Goal: Task Accomplishment & Management: Use online tool/utility

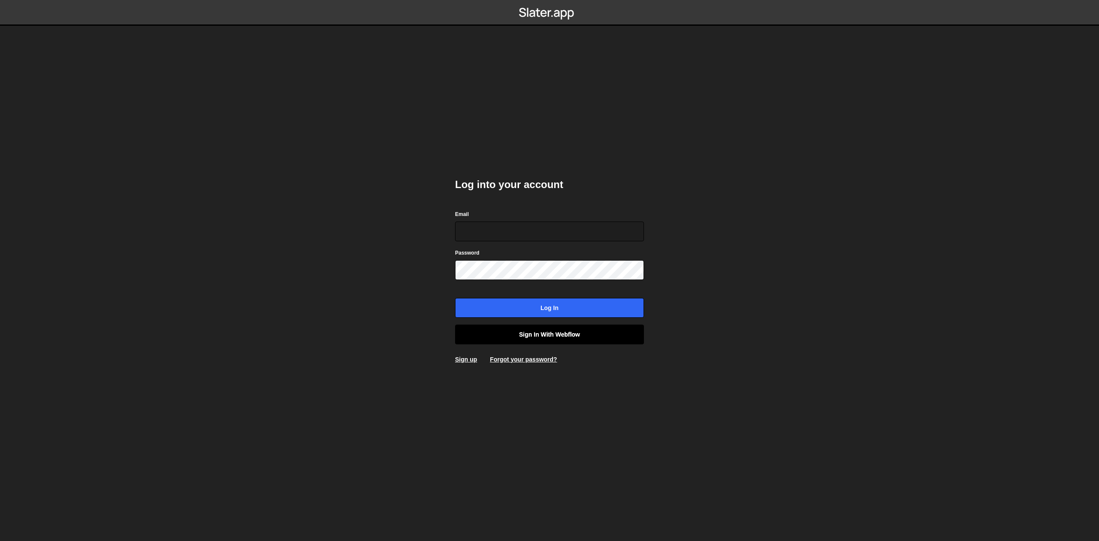
click at [533, 334] on link "Sign in with Webflow" at bounding box center [549, 334] width 189 height 20
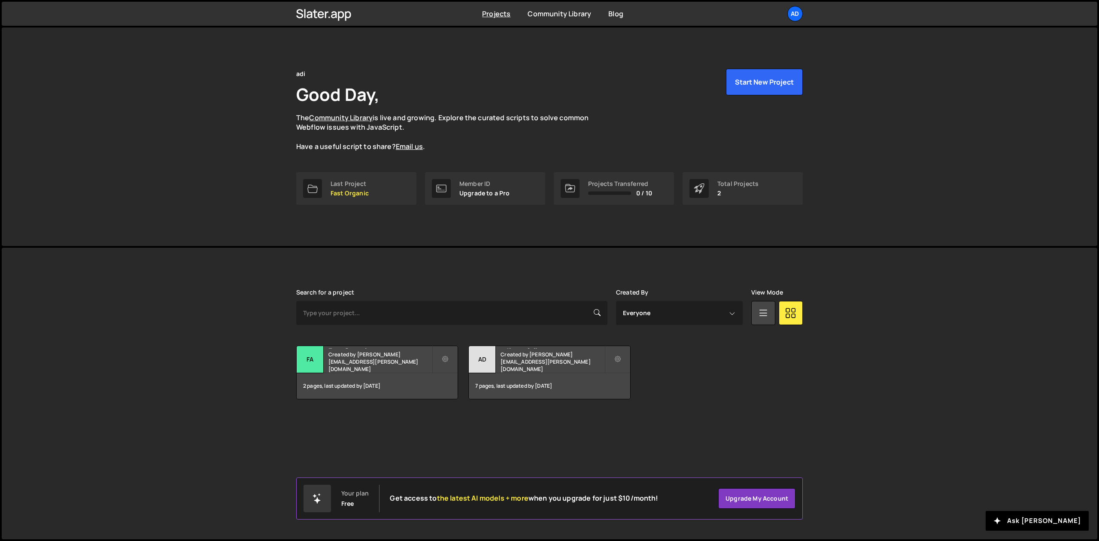
click at [170, 189] on div "adi Good Day, The Community Library is live and growing. Explore the curated sc…" at bounding box center [549, 136] width 1095 height 218
click at [343, 364] on small "Created by adrian.domarecki@gmail.com" at bounding box center [379, 362] width 103 height 22
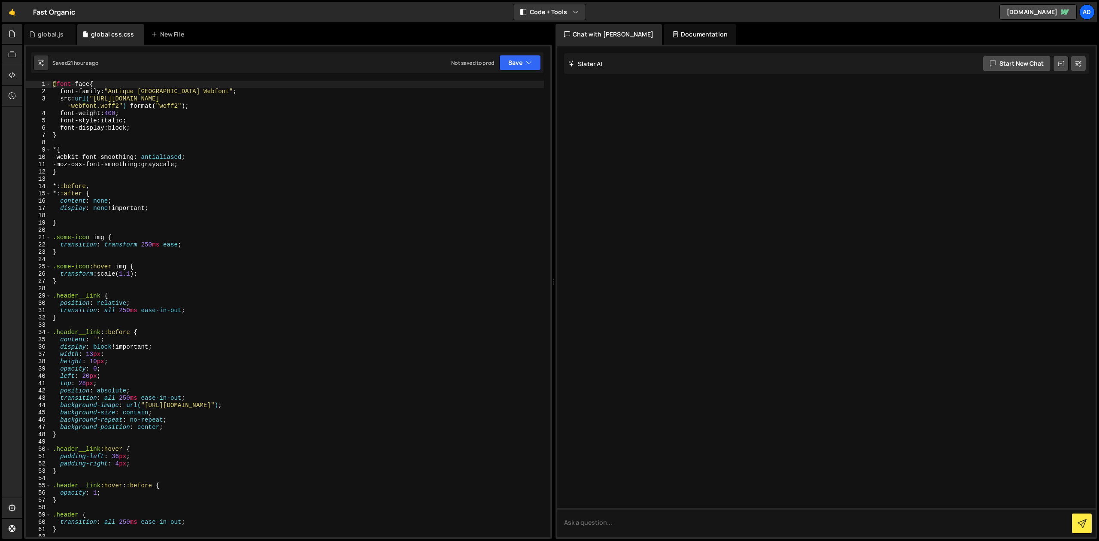
click at [151, 221] on div "@ font -face { font-family : " [GEOGRAPHIC_DATA] Webfont " ; src : url( "[URL][…" at bounding box center [297, 316] width 493 height 471
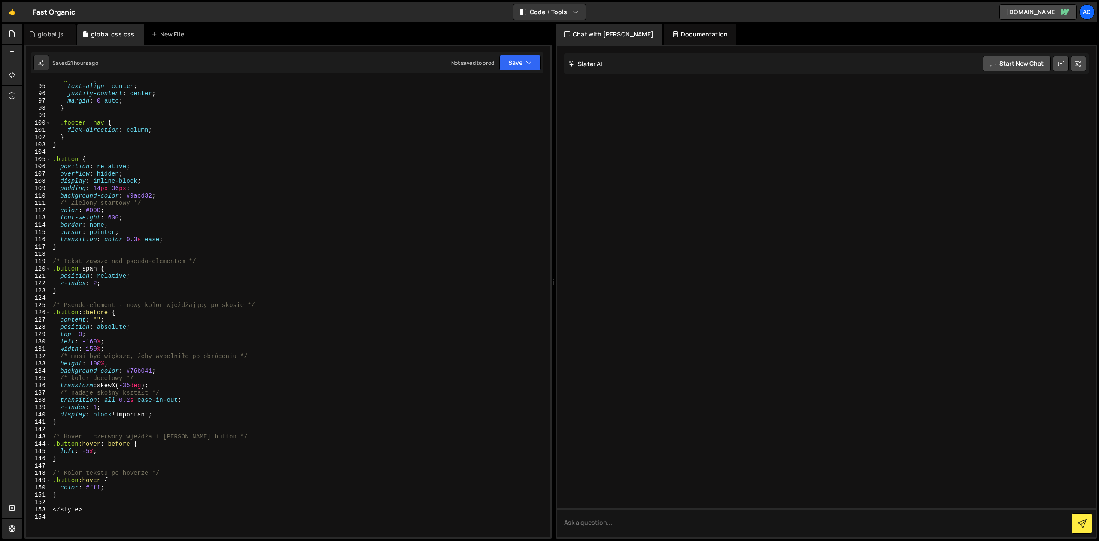
scroll to position [684, 0]
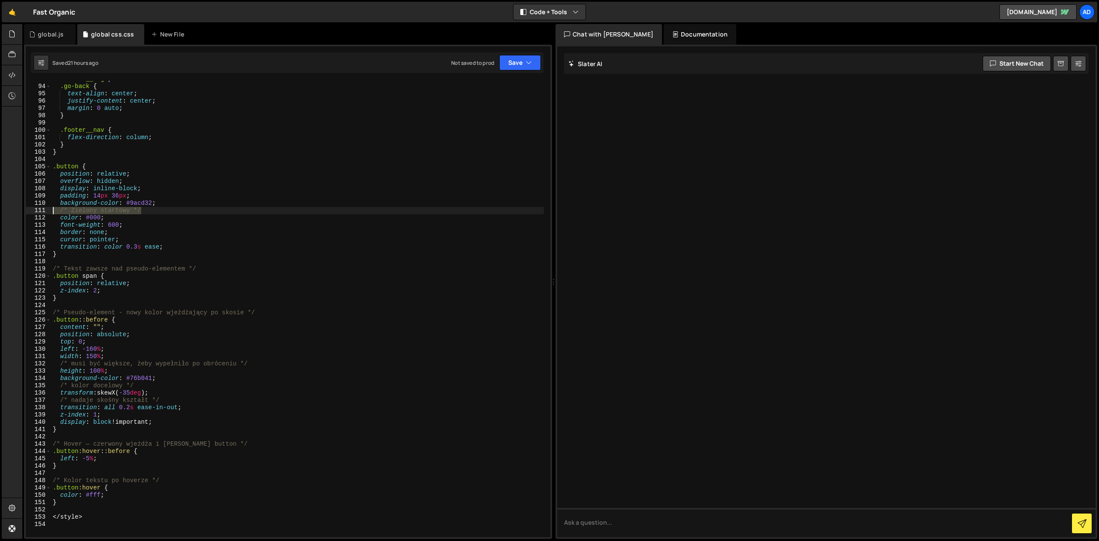
drag, startPoint x: 151, startPoint y: 209, endPoint x: 49, endPoint y: 210, distance: 101.3
click at [51, 210] on div ".footer__logo , .go-back { text-align : center ; justify-content : center ; mar…" at bounding box center [297, 309] width 493 height 456
type textarea "/* Zielony startowy */"
type textarea "background-color: #9acd32;"
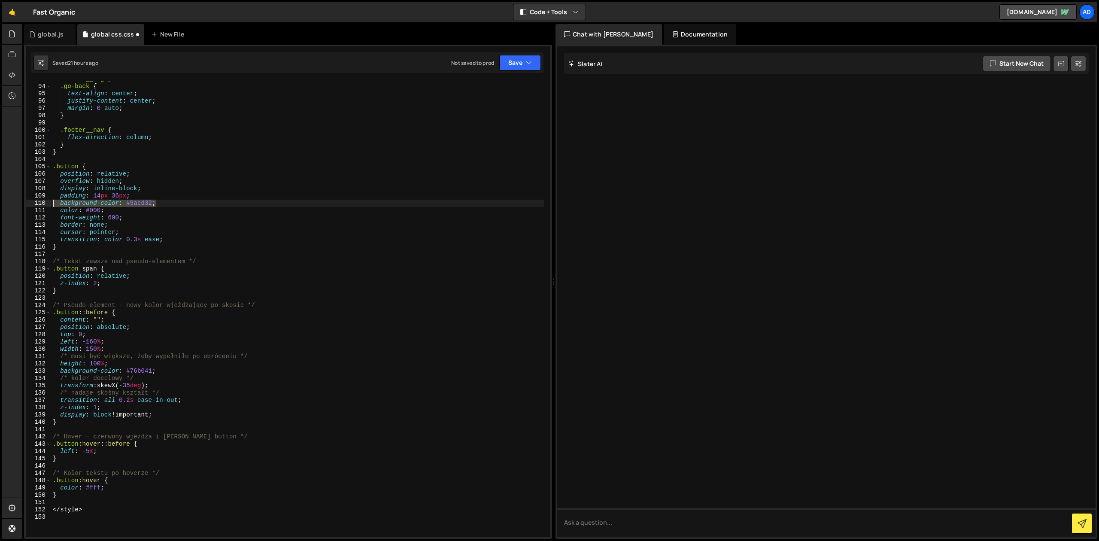
drag, startPoint x: 175, startPoint y: 203, endPoint x: 44, endPoint y: 206, distance: 131.4
click at [51, 206] on div ".footer__logo , .go-back { text-align : center ; justify-content : center ; mar…" at bounding box center [297, 309] width 493 height 456
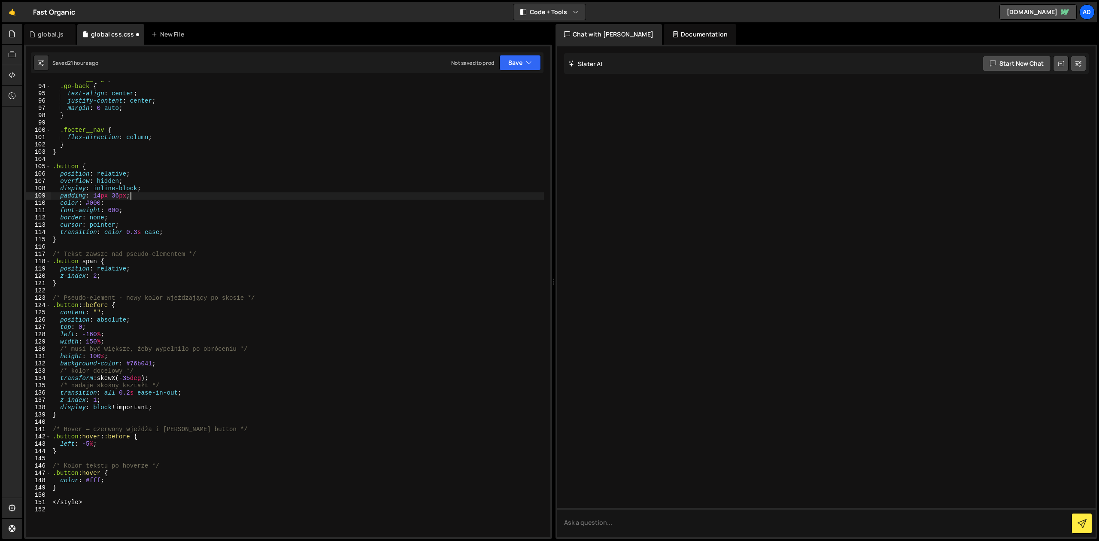
click at [134, 224] on div ".footer__logo , .go-back { text-align : center ; justify-content : center ; mar…" at bounding box center [297, 311] width 493 height 471
click at [119, 194] on div ".footer__logo , .go-back { text-align : center ; justify-content : center ; mar…" at bounding box center [297, 311] width 493 height 471
type textarea "padding: 14px 36px;"
click at [146, 199] on div ".footer__logo , .go-back { text-align : center ; justify-content : center ; mar…" at bounding box center [297, 311] width 493 height 471
drag, startPoint x: 141, startPoint y: 196, endPoint x: 42, endPoint y: 194, distance: 98.7
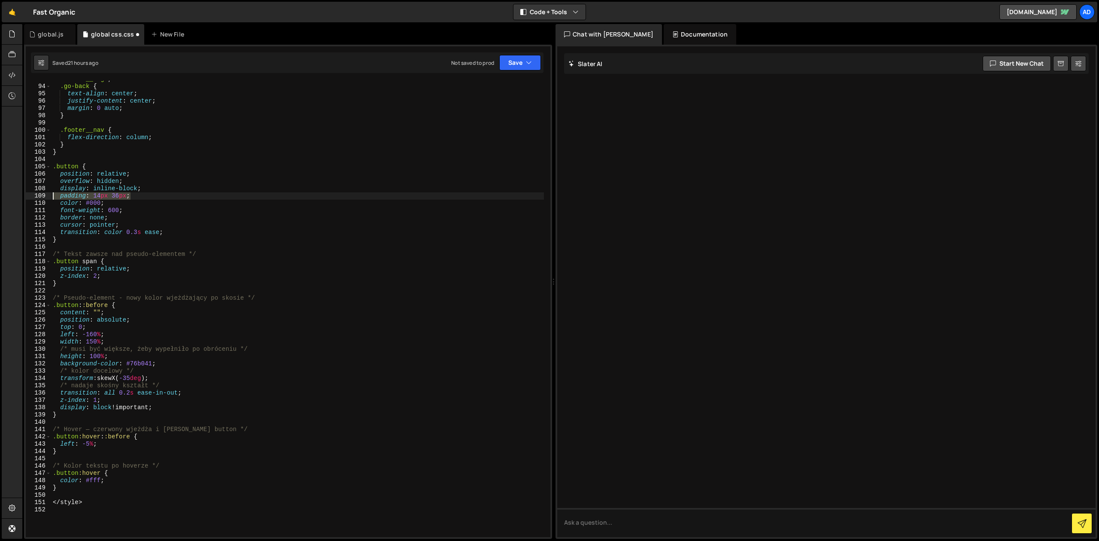
click at [51, 194] on div ".footer__logo , .go-back { text-align : center ; justify-content : center ; mar…" at bounding box center [297, 309] width 493 height 456
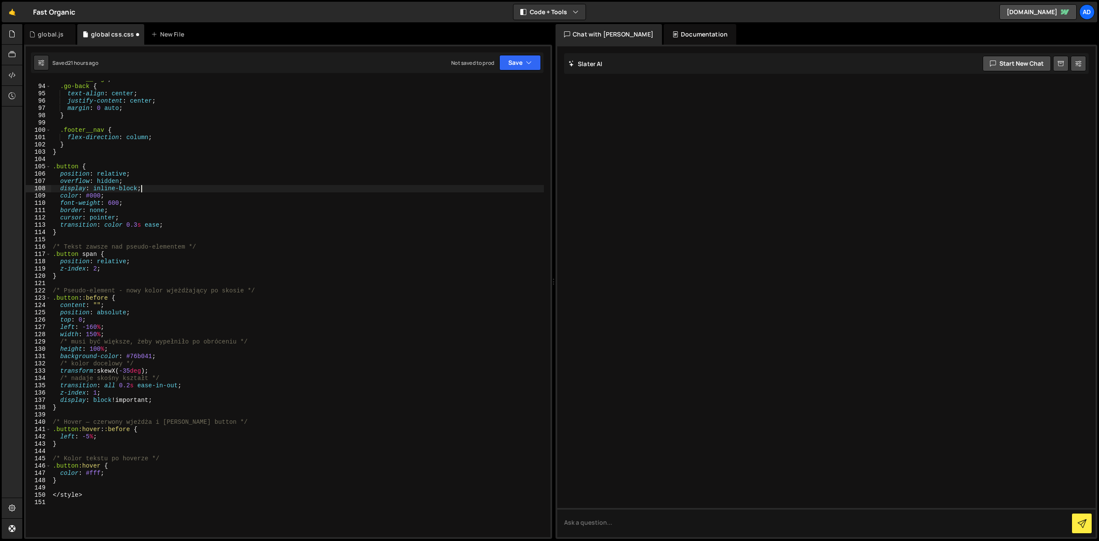
click at [106, 196] on div ".footer__logo , .go-back { text-align : center ; justify-content : center ; mar…" at bounding box center [297, 311] width 493 height 471
type textarea "color: #000;"
click at [97, 195] on div ".footer__logo , .go-back { text-align : center ; justify-content : center ; mar…" at bounding box center [297, 311] width 493 height 471
click at [97, 194] on div ".footer__logo , .go-back { text-align : center ; justify-content : center ; mar…" at bounding box center [297, 309] width 493 height 456
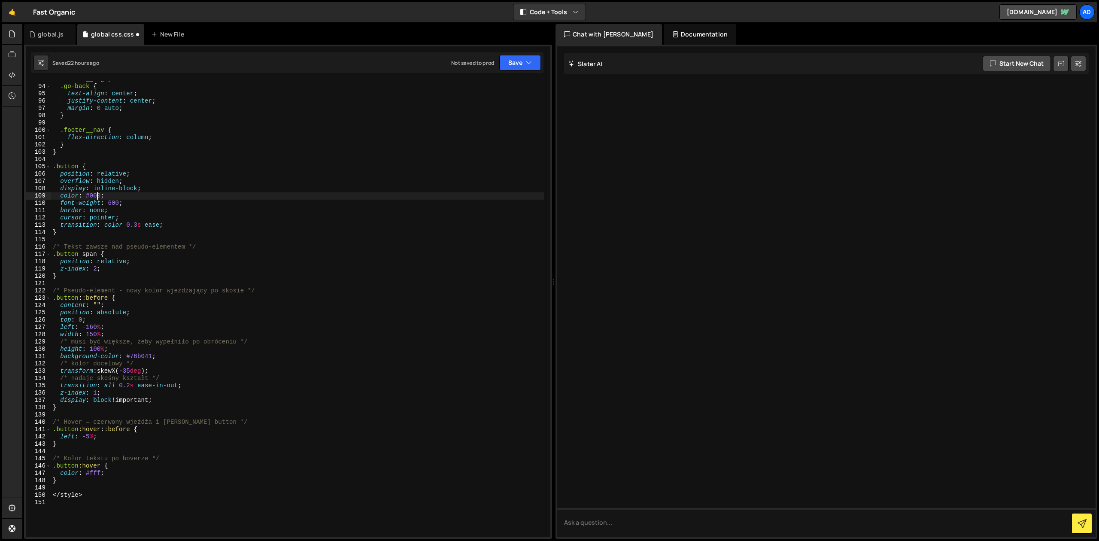
click at [119, 194] on div ".footer__logo , .go-back { text-align : center ; justify-content : center ; mar…" at bounding box center [297, 311] width 493 height 471
drag, startPoint x: 120, startPoint y: 195, endPoint x: 40, endPoint y: 196, distance: 80.3
click at [51, 196] on div ".footer__logo , .go-back { text-align : center ; justify-content : center ; mar…" at bounding box center [297, 309] width 493 height 456
click at [133, 196] on div ".footer__logo , .go-back { text-align : center ; justify-content : center ; mar…" at bounding box center [297, 311] width 493 height 471
type textarea "font-weight: 600;"
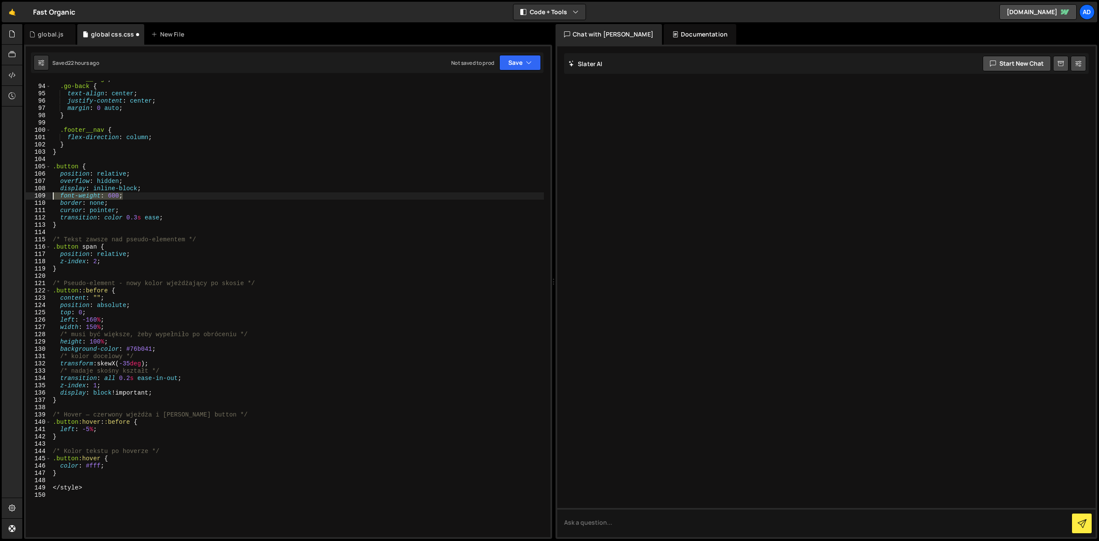
drag, startPoint x: 136, startPoint y: 196, endPoint x: 24, endPoint y: 197, distance: 112.9
click at [51, 197] on div ".footer__logo , .go-back { text-align : center ; justify-content : center ; mar…" at bounding box center [297, 309] width 493 height 456
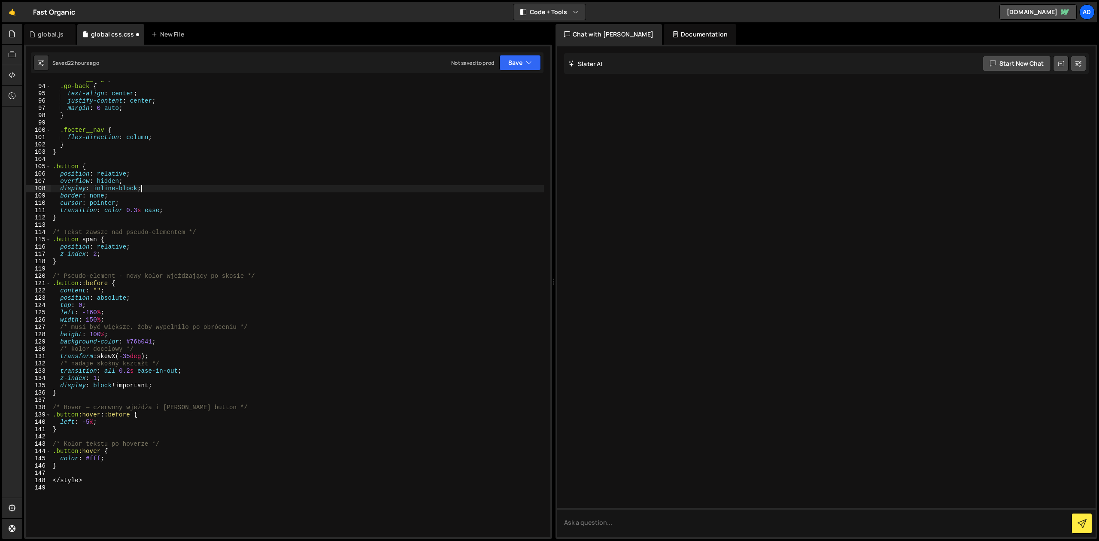
click at [130, 194] on div ".footer__logo , .go-back { text-align : center ; justify-content : center ; mar…" at bounding box center [297, 311] width 493 height 471
click at [135, 188] on div ".footer__logo , .go-back { text-align : center ; justify-content : center ; mar…" at bounding box center [297, 311] width 493 height 471
click at [125, 180] on div ".footer__logo , .go-back { text-align : center ; justify-content : center ; mar…" at bounding box center [297, 311] width 493 height 471
click at [137, 175] on div ".footer__logo , .go-back { text-align : center ; justify-content : center ; mar…" at bounding box center [297, 311] width 493 height 471
click at [139, 195] on div ".footer__logo , .go-back { text-align : center ; justify-content : center ; mar…" at bounding box center [297, 311] width 493 height 471
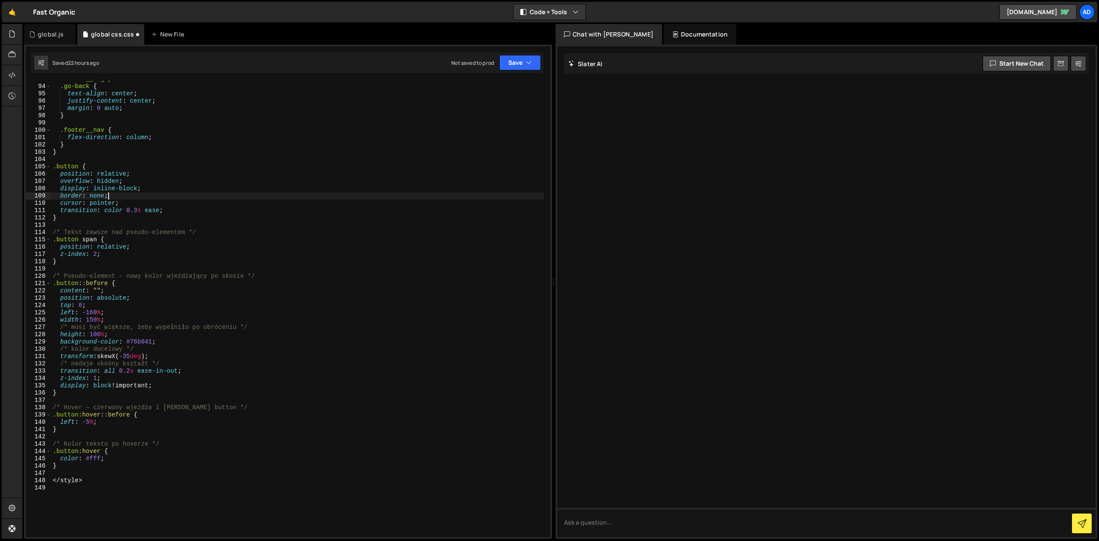
click at [120, 257] on div ".footer__logo , .go-back { text-align : center ; justify-content : center ; mar…" at bounding box center [297, 311] width 493 height 471
drag, startPoint x: 208, startPoint y: 232, endPoint x: 42, endPoint y: 231, distance: 165.7
click at [51, 232] on div ".footer__logo , .go-back { text-align : center ; justify-content : center ; mar…" at bounding box center [297, 309] width 493 height 456
type textarea "/* Tekst zawsze nad pseudo-elementem */"
type textarea "}"
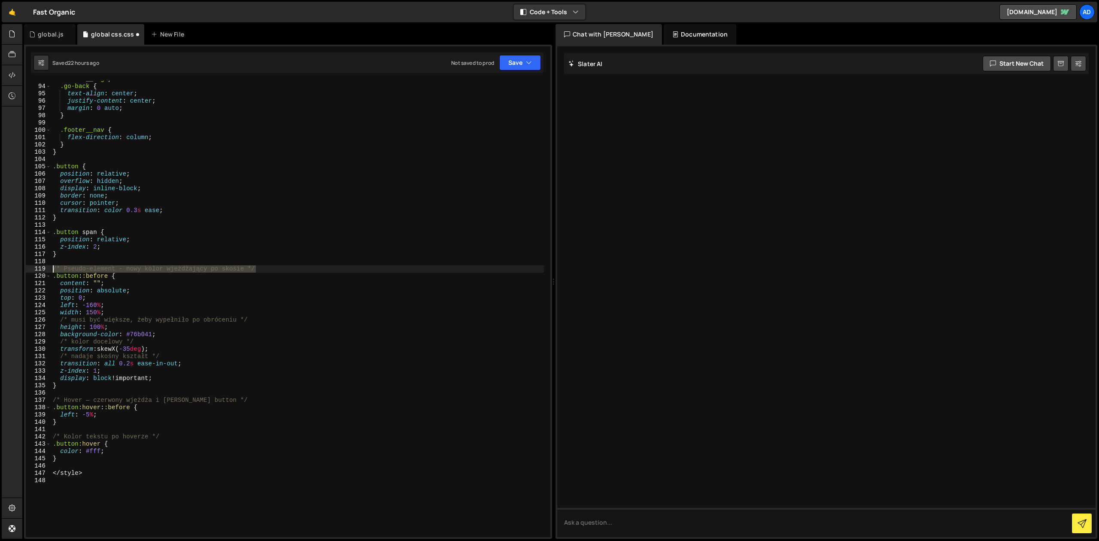
drag, startPoint x: 277, startPoint y: 268, endPoint x: 50, endPoint y: 269, distance: 227.5
click at [51, 269] on div ".footer__logo , .go-back { text-align : center ; justify-content : center ; mar…" at bounding box center [297, 309] width 493 height 456
type textarea "/* Pseudo-element - nowy kolor wjeżdżający po skosie */"
drag, startPoint x: 252, startPoint y: 318, endPoint x: 15, endPoint y: 318, distance: 237.3
click at [51, 318] on div ".footer__logo , .go-back { text-align : center ; justify-content : center ; mar…" at bounding box center [297, 309] width 493 height 456
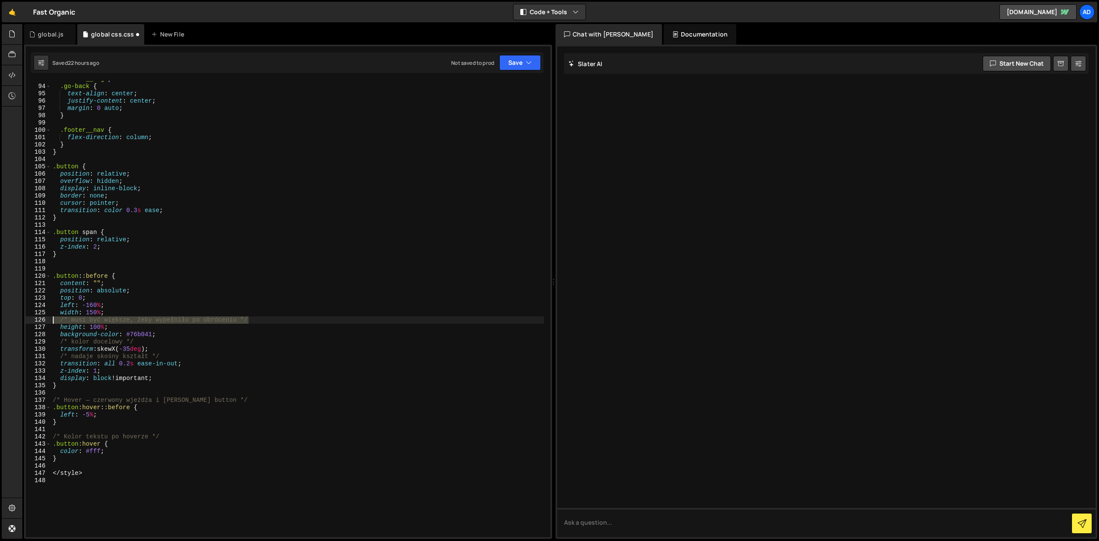
type textarea "/* musi być większe, żeby wypełniło po obróceniu */"
drag, startPoint x: 127, startPoint y: 334, endPoint x: 36, endPoint y: 332, distance: 91.0
click at [51, 332] on div ".footer__logo , .go-back { text-align : center ; justify-content : center ; mar…" at bounding box center [297, 309] width 493 height 456
type textarea "/* kolor docelowy */"
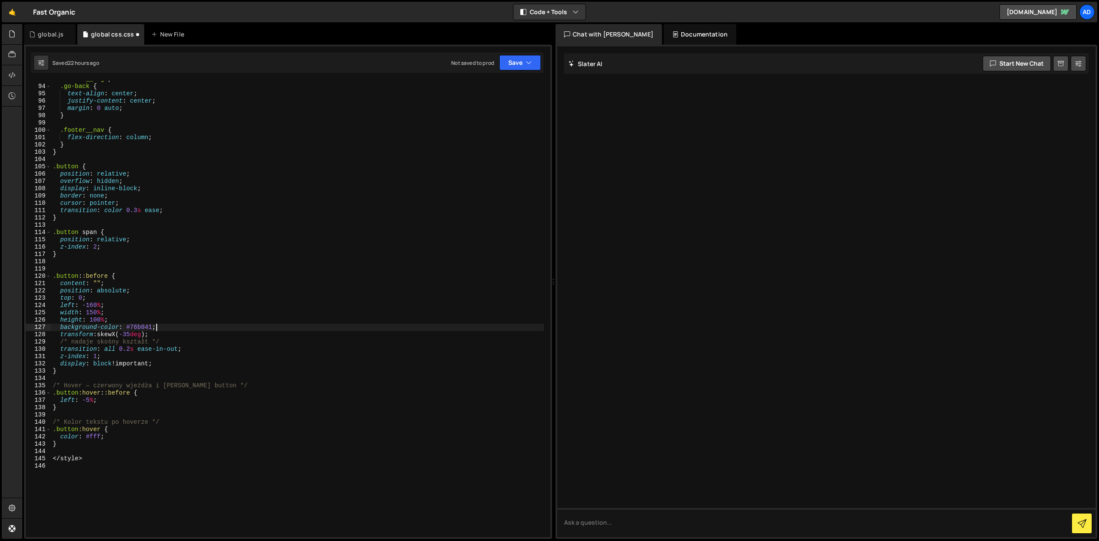
click at [86, 277] on div ".footer__logo , .go-back { text-align : center ; justify-content : center ; mar…" at bounding box center [297, 311] width 493 height 471
click at [78, 276] on div ".footer__logo , .go-back { text-align : center ; justify-content : center ; mar…" at bounding box center [297, 311] width 493 height 471
click at [120, 284] on div ".footer__logo , .go-back { text-align : center ; justify-content : center ; mar…" at bounding box center [297, 311] width 493 height 471
click at [98, 279] on div ".footer__logo , .go-back { text-align : center ; justify-content : center ; mar…" at bounding box center [297, 311] width 493 height 471
click at [109, 275] on div ".footer__logo , .go-back { text-align : center ; justify-content : center ; mar…" at bounding box center [297, 311] width 493 height 471
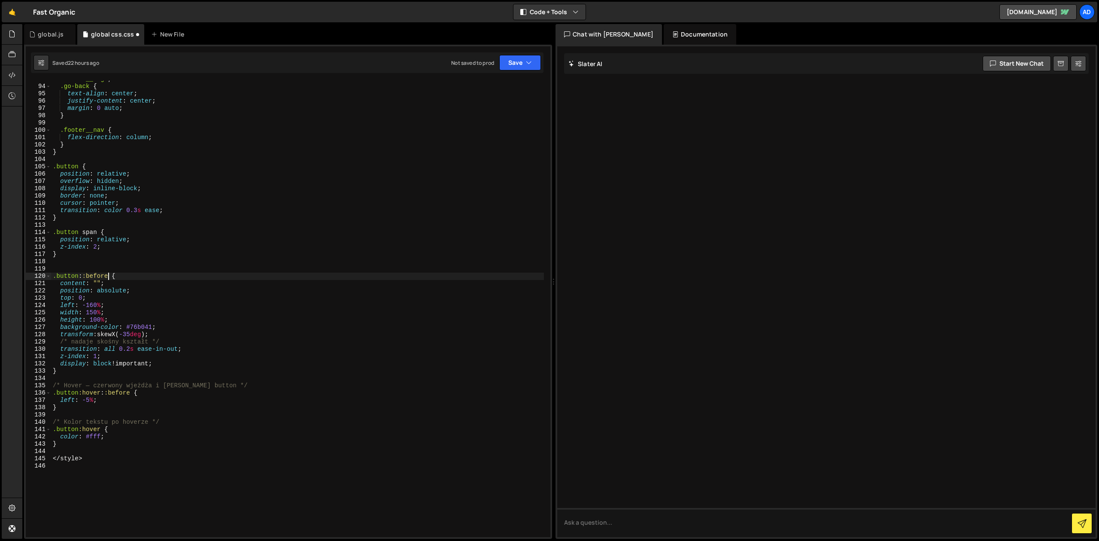
click at [82, 276] on div ".footer__logo , .go-back { text-align : center ; justify-content : center ; mar…" at bounding box center [297, 311] width 493 height 471
click at [80, 276] on div ".footer__logo , .go-back { text-align : center ; justify-content : center ; mar…" at bounding box center [297, 311] width 493 height 471
click at [109, 303] on div ".footer__logo , .go-back { text-align : center ; justify-content : center ; mar…" at bounding box center [297, 311] width 493 height 471
click at [151, 329] on div ".footer__logo , .go-back { text-align : center ; justify-content : center ; mar…" at bounding box center [297, 311] width 493 height 471
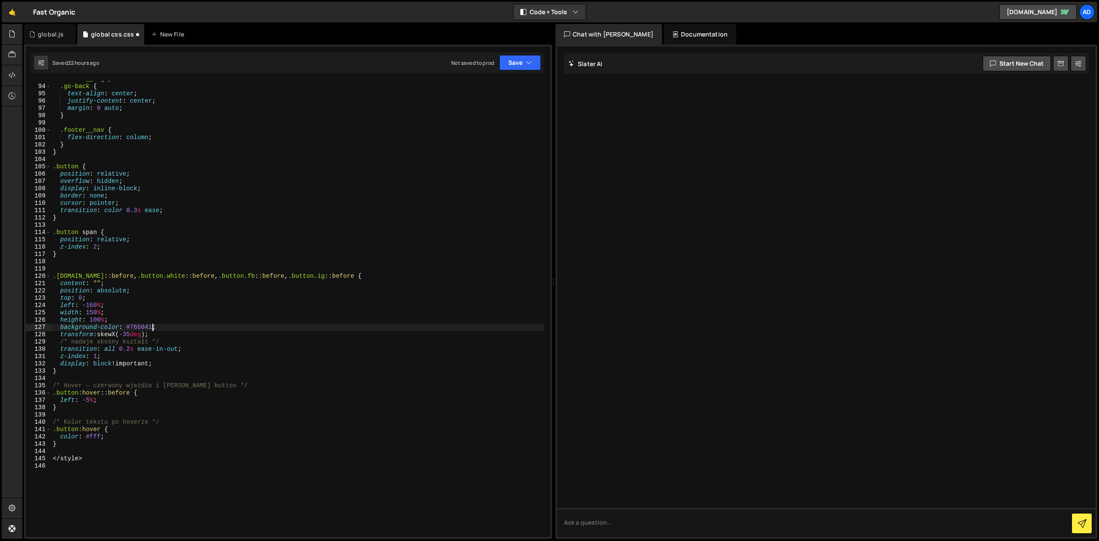
click at [170, 327] on div ".footer__logo , .go-back { text-align : center ; justify-content : center ; mar…" at bounding box center [297, 311] width 493 height 471
drag, startPoint x: 174, startPoint y: 326, endPoint x: 50, endPoint y: 329, distance: 124.5
click at [51, 329] on div ".footer__logo , .go-back { text-align : center ; justify-content : center ; mar…" at bounding box center [297, 309] width 493 height 456
click at [179, 342] on div ".footer__logo , .go-back { text-align : center ; justify-content : center ; mar…" at bounding box center [297, 311] width 493 height 471
type textarea "/* nadaje skośny kształt */"
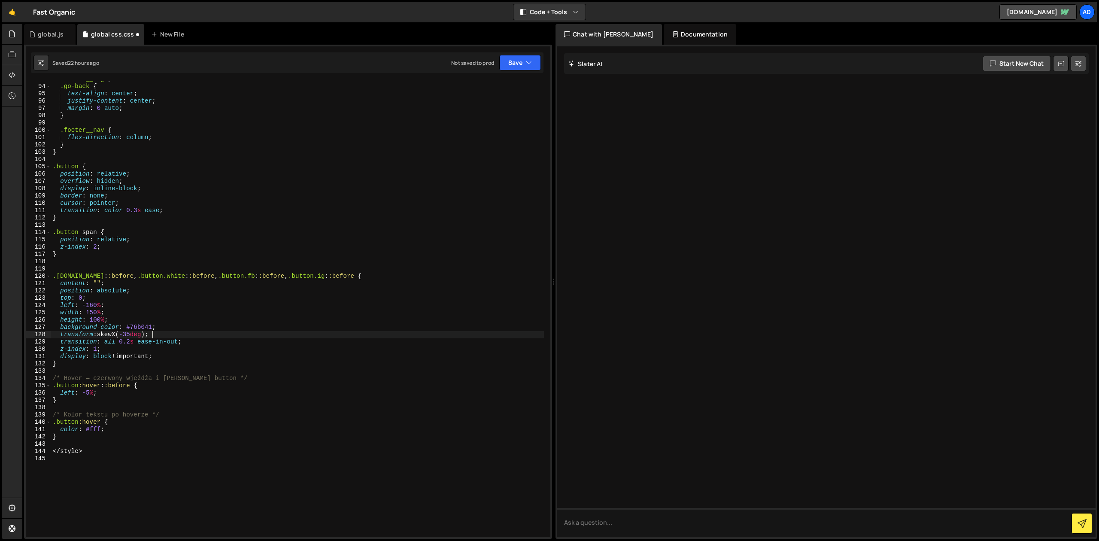
click at [86, 331] on div ".footer__logo , .go-back { text-align : center ; justify-content : center ; mar…" at bounding box center [297, 311] width 493 height 471
click at [115, 322] on div ".footer__logo , .go-back { text-align : center ; justify-content : center ; mar…" at bounding box center [297, 311] width 493 height 471
click at [114, 357] on div ".footer__logo , .go-back { text-align : center ; justify-content : center ; mar…" at bounding box center [297, 311] width 493 height 471
click at [94, 364] on div ".footer__logo , .go-back { text-align : center ; justify-content : center ; mar…" at bounding box center [297, 311] width 493 height 471
type textarea "}"
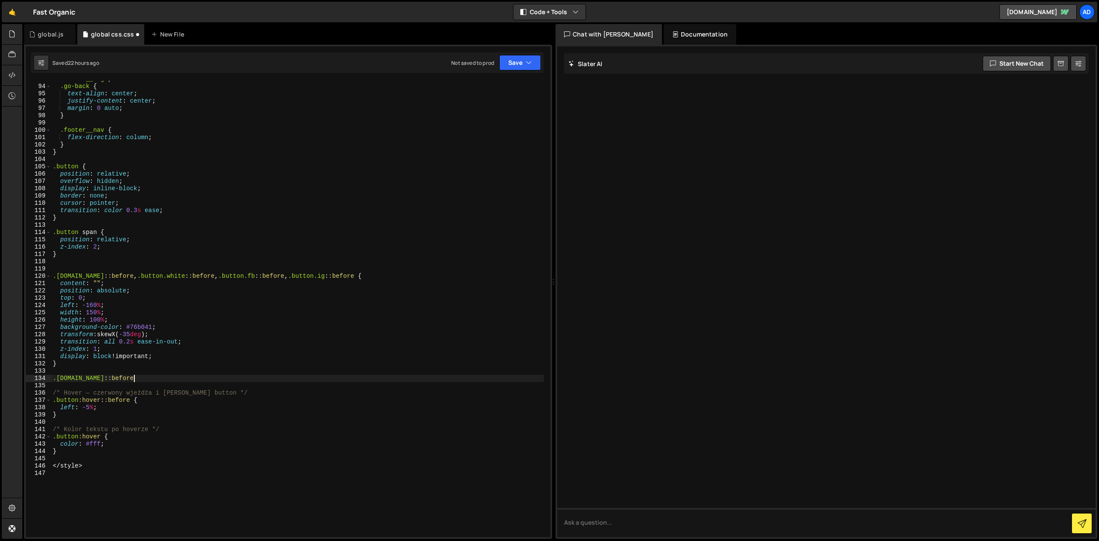
scroll to position [0, 6]
type textarea ".[DOMAIN_NAME]::before {}"
paste textarea "E30338"
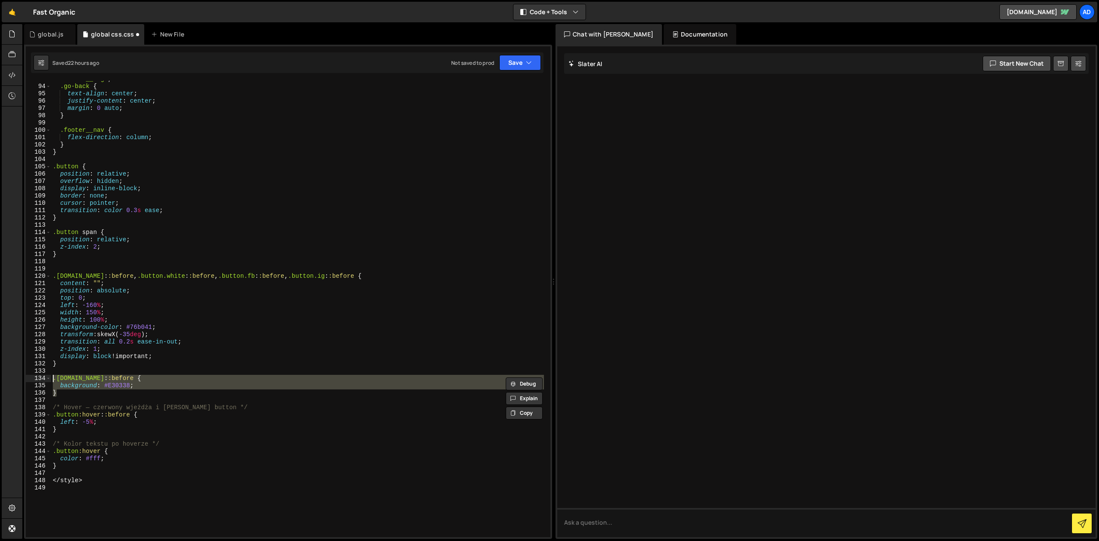
type textarea "}"
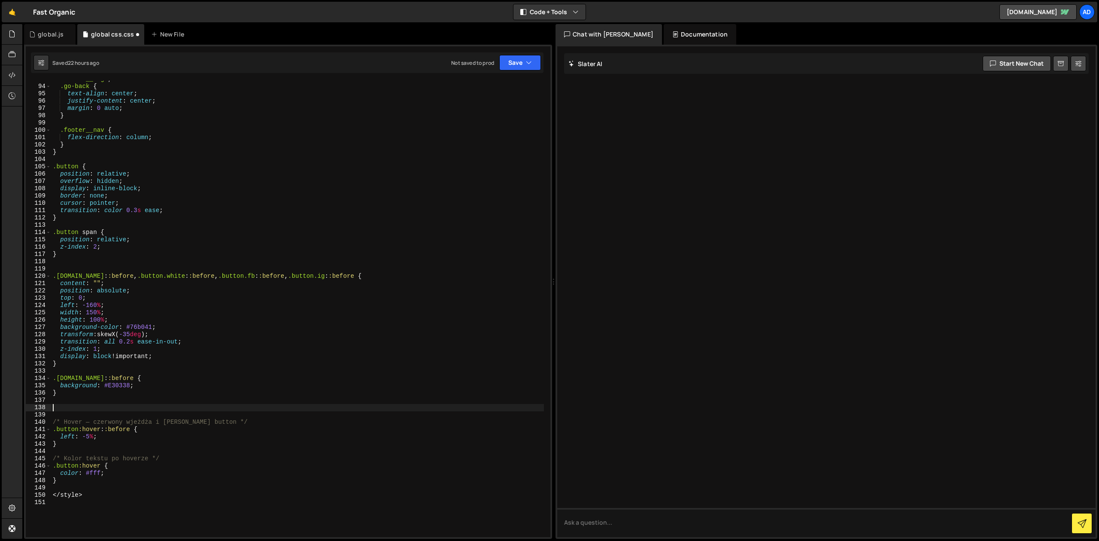
paste textarea "}"
type textarea "}"
paste textarea "}"
click at [94, 409] on div ".footer__logo , .go-back { text-align : center ; justify-content : center ; mar…" at bounding box center [297, 311] width 493 height 471
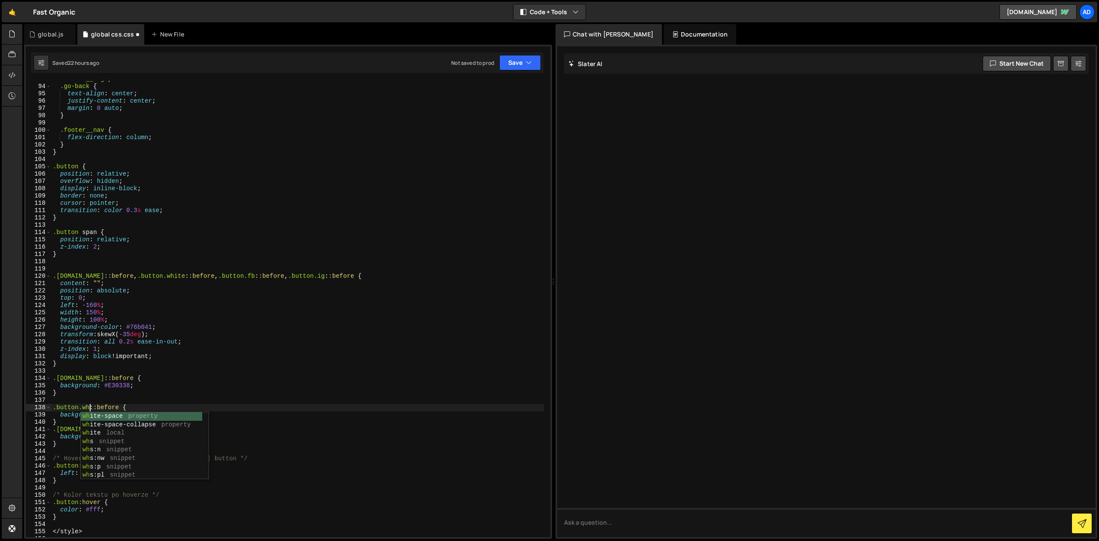
scroll to position [0, 3]
click at [120, 387] on div ".footer__logo , .go-back { text-align : center ; justify-content : center ; mar…" at bounding box center [297, 311] width 493 height 471
click at [92, 429] on div ".footer__logo , .go-back { text-align : center ; justify-content : center ; mar…" at bounding box center [297, 311] width 493 height 471
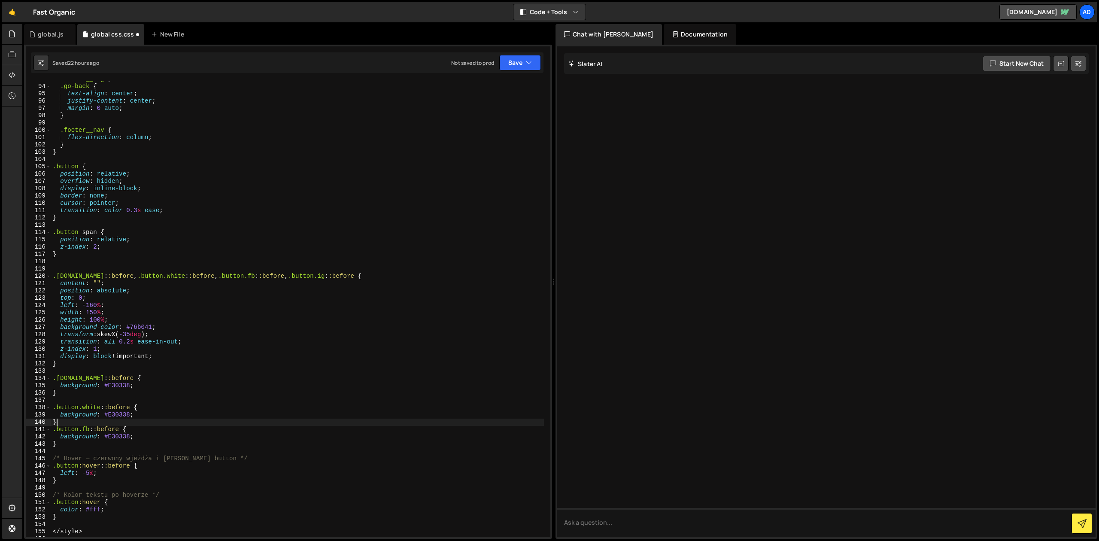
click at [97, 423] on div ".footer__logo , .go-back { text-align : center ; justify-content : center ; mar…" at bounding box center [297, 311] width 493 height 471
type textarea "}"
click at [71, 442] on div ".footer__logo , .go-back { text-align : center ; justify-content : center ; mar…" at bounding box center [297, 311] width 493 height 471
type textarea "i"
type textarea "}"
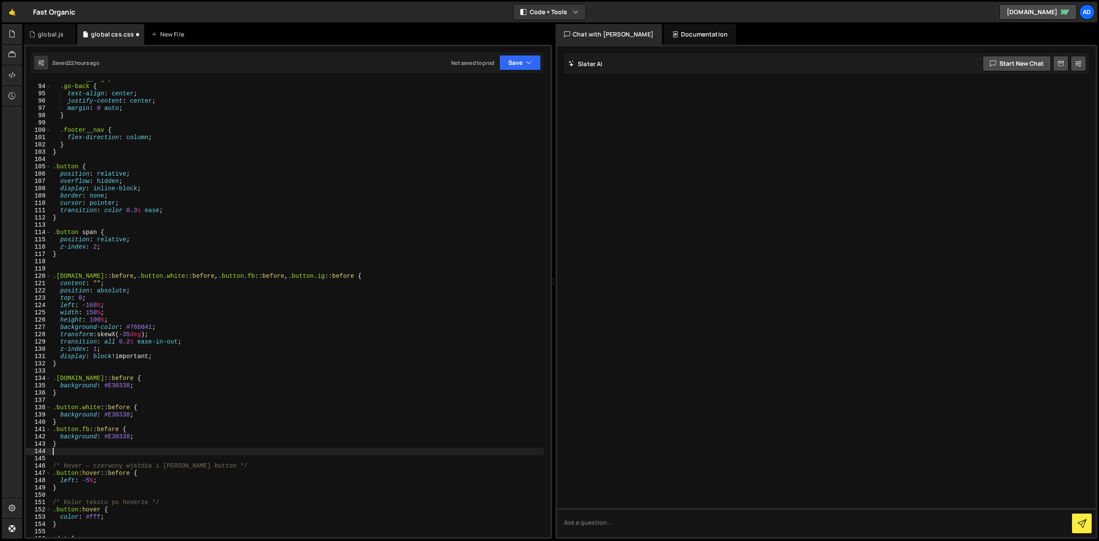
paste textarea "}"
click at [109, 421] on div ".footer__logo , .go-back { text-align : center ; justify-content : center ; mar…" at bounding box center [297, 311] width 493 height 471
type textarea "}"
click at [86, 443] on div ".footer__logo , .go-back { text-align : center ; justify-content : center ; mar…" at bounding box center [297, 311] width 493 height 471
click at [73, 425] on div ".footer__logo , .go-back { text-align : center ; justify-content : center ; mar…" at bounding box center [297, 311] width 493 height 471
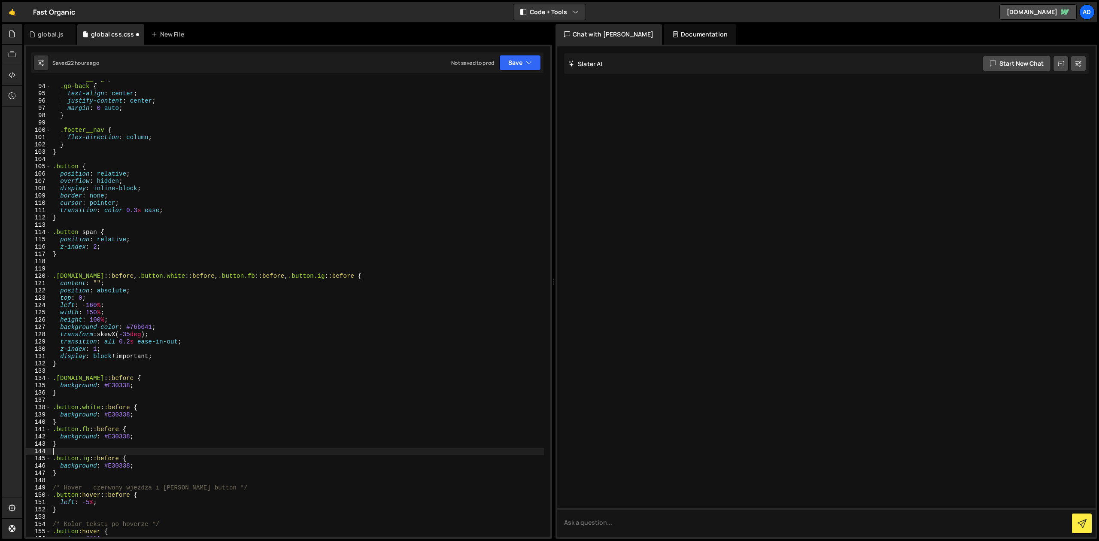
type textarea "}"
click at [70, 396] on div ".footer__logo , .go-back { text-align : center ; justify-content : center ; mar…" at bounding box center [297, 311] width 493 height 471
click at [119, 442] on div ".footer__logo , .go-back { text-align : center ; justify-content : center ; mar…" at bounding box center [297, 311] width 493 height 471
click at [98, 300] on div ".footer__logo , .go-back { text-align : center ; justify-content : center ; mar…" at bounding box center [297, 311] width 493 height 471
click at [115, 309] on div ".footer__logo , .go-back { text-align : center ; justify-content : center ; mar…" at bounding box center [297, 311] width 493 height 471
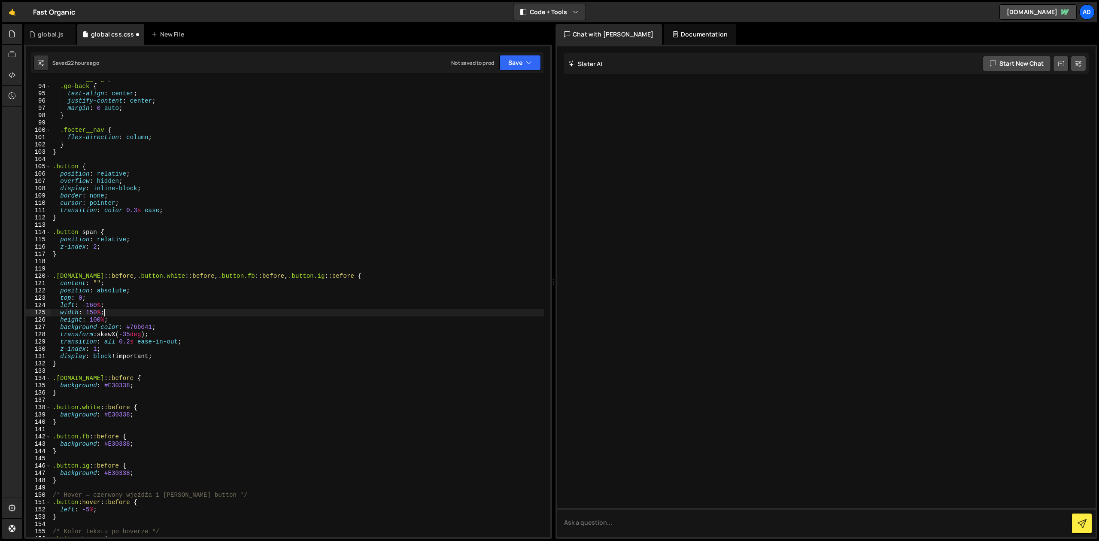
click at [108, 302] on div ".footer__logo , .go-back { text-align : center ; justify-content : center ; mar…" at bounding box center [297, 311] width 493 height 471
click at [118, 286] on div ".footer__logo , .go-back { text-align : center ; justify-content : center ; mar…" at bounding box center [297, 311] width 493 height 471
click at [117, 255] on div ".footer__logo , .go-back { text-align : center ; justify-content : center ; mar…" at bounding box center [297, 311] width 493 height 471
click at [117, 242] on div ".footer__logo , .go-back { text-align : center ; justify-content : center ; mar…" at bounding box center [297, 311] width 493 height 471
type textarea "position: relative;"
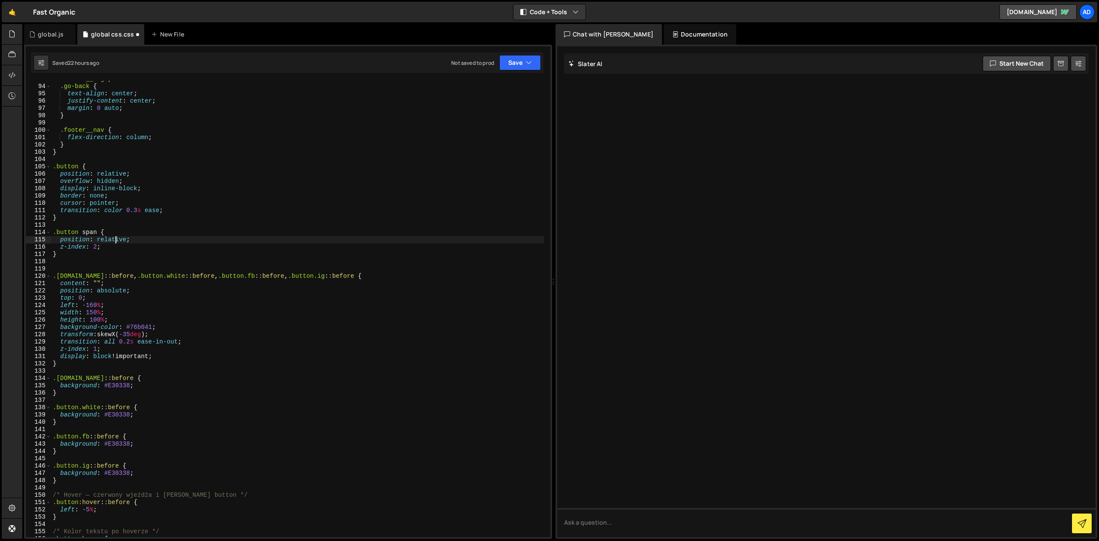
click at [115, 226] on div ".footer__logo , .go-back { text-align : center ; justify-content : center ; mar…" at bounding box center [297, 311] width 493 height 471
click at [130, 214] on div ".footer__logo , .go-back { text-align : center ; justify-content : center ; mar…" at bounding box center [297, 311] width 493 height 471
click at [132, 197] on div ".footer__logo , .go-back { text-align : center ; justify-content : center ; mar…" at bounding box center [297, 311] width 493 height 471
type textarea "border: none;"
click at [128, 261] on div ".footer__logo , .go-back { text-align : center ; justify-content : center ; mar…" at bounding box center [297, 311] width 493 height 471
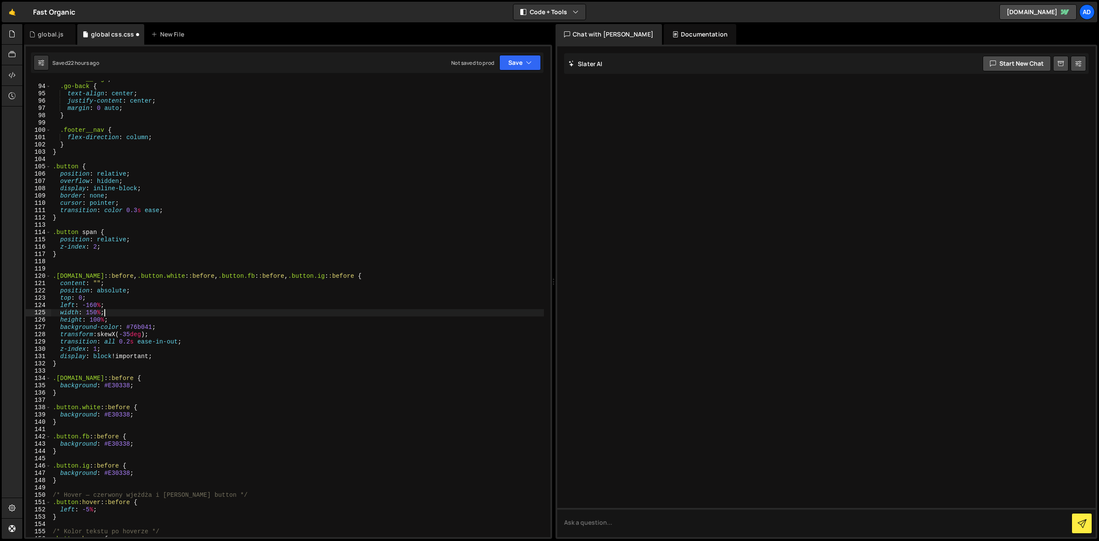
click at [140, 314] on div ".footer__logo , .go-back { text-align : center ; justify-content : center ; mar…" at bounding box center [297, 311] width 493 height 471
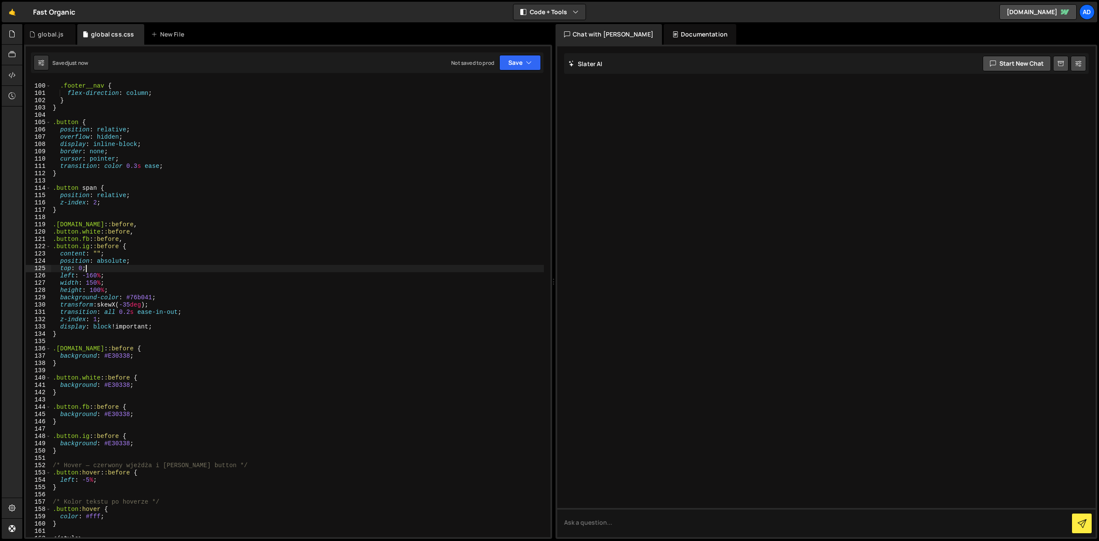
scroll to position [728, 0]
drag, startPoint x: 248, startPoint y: 465, endPoint x: 59, endPoint y: 463, distance: 189.3
click at [59, 463] on div ".footer__nav { flex-direction : column ; } } .button { position : relative ; ov…" at bounding box center [297, 310] width 493 height 471
type textarea "/"
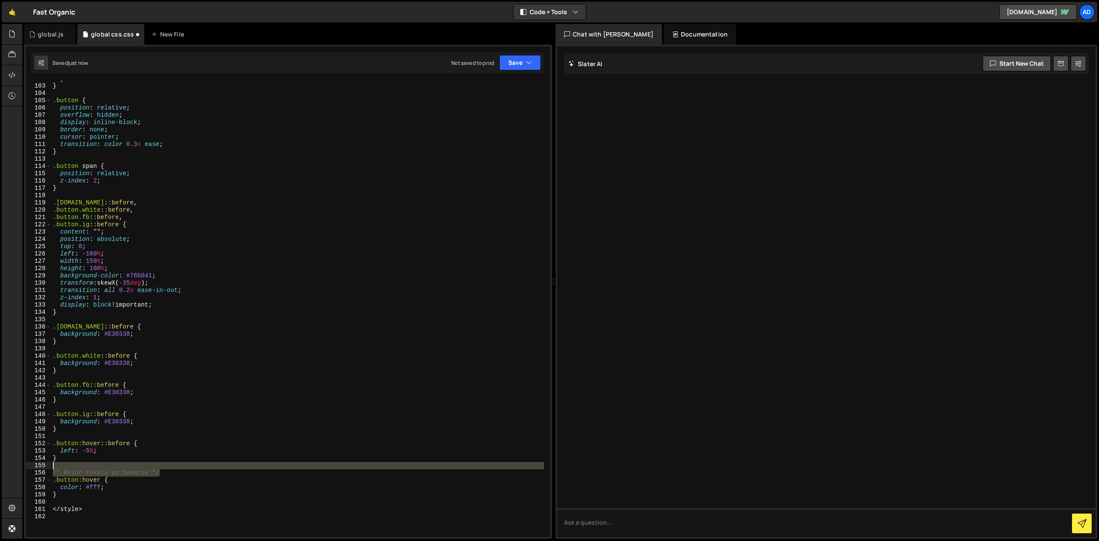
drag, startPoint x: 163, startPoint y: 473, endPoint x: 51, endPoint y: 467, distance: 112.1
click at [51, 467] on div "} } .button { position : relative ; overflow : hidden ; display : inline-block …" at bounding box center [297, 309] width 493 height 456
type textarea "/* Kolor tekstu po hoverze */"
click at [131, 469] on div "} } .button { position : relative ; overflow : hidden ; display : inline-block …" at bounding box center [297, 310] width 493 height 471
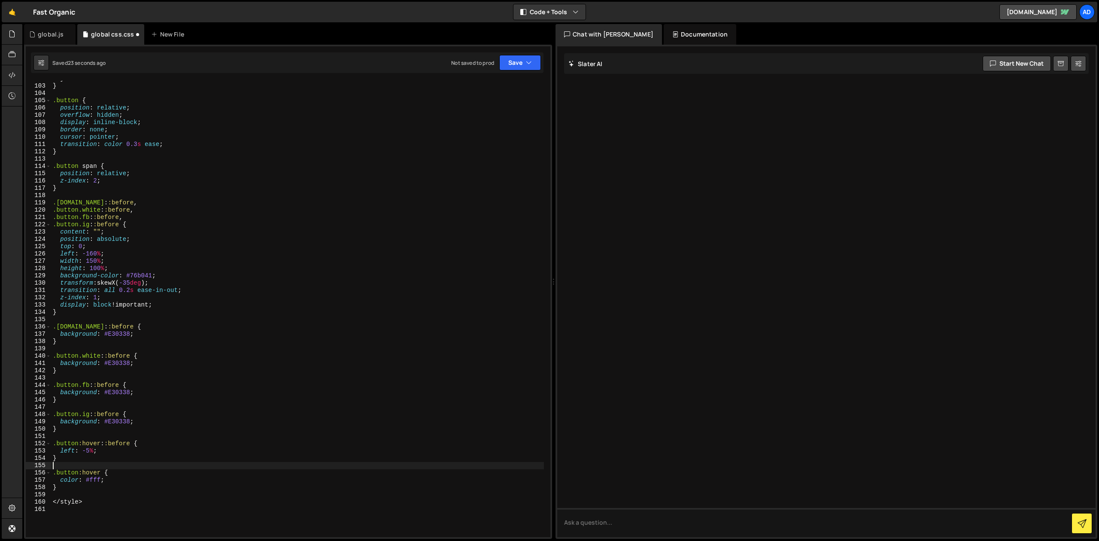
click at [134, 431] on div "} } .button { position : relative ; overflow : hidden ; display : inline-block …" at bounding box center [297, 310] width 493 height 471
click at [112, 383] on div "} } .button { position : relative ; overflow : hidden ; display : inline-block …" at bounding box center [297, 310] width 493 height 471
click at [108, 455] on div "} } .button { position : relative ; overflow : hidden ; display : inline-block …" at bounding box center [297, 310] width 493 height 471
click at [80, 473] on div "} } .button { position : relative ; overflow : hidden ; display : inline-block …" at bounding box center [297, 310] width 493 height 471
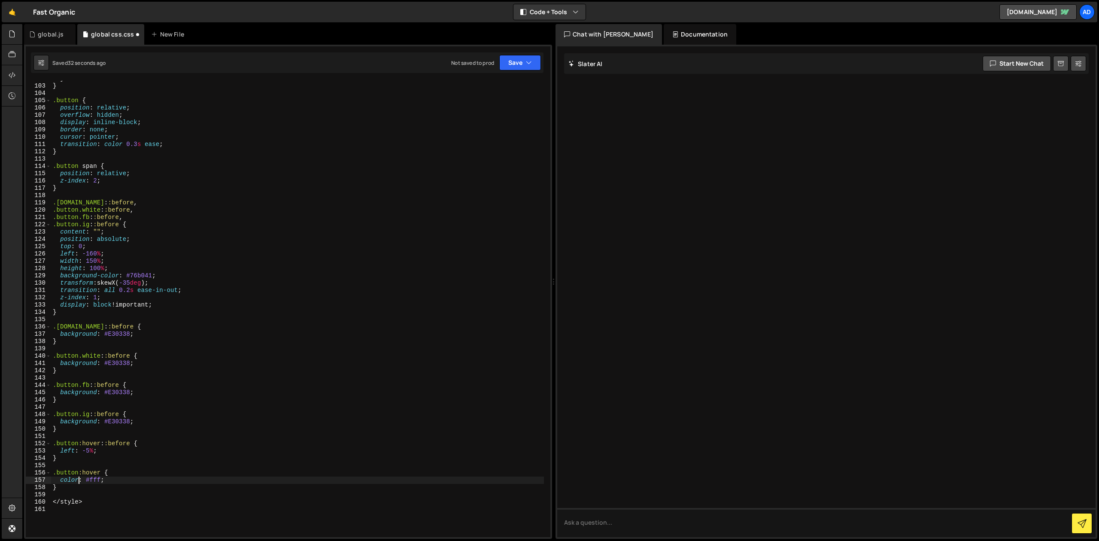
type textarea "}"
type textarea ".[DOMAIN_NAME] {}"
type textarea ".[DOMAIN_NAME]:h {"
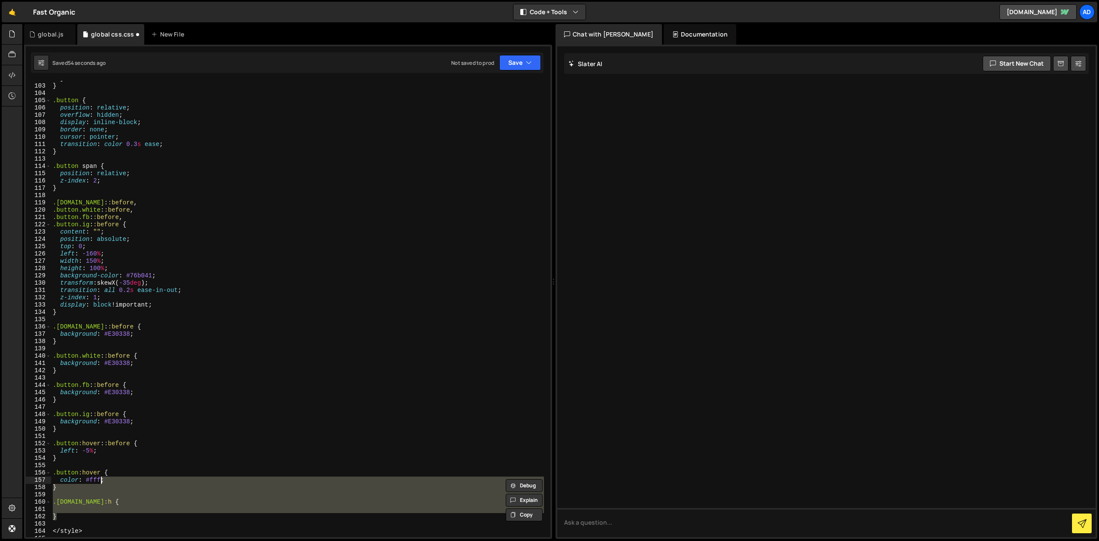
type textarea ".button:hover { color: #fff;"
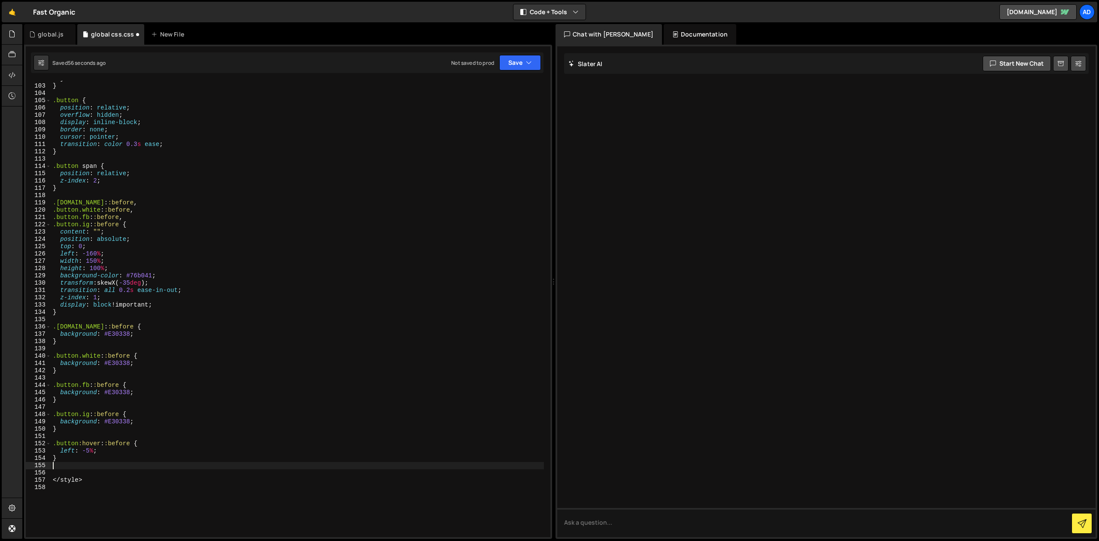
type textarea "}"
type textarea "</style>"
click at [161, 411] on div "} } .button { position : relative ; overflow : hidden ; display : inline-block …" at bounding box center [297, 310] width 493 height 471
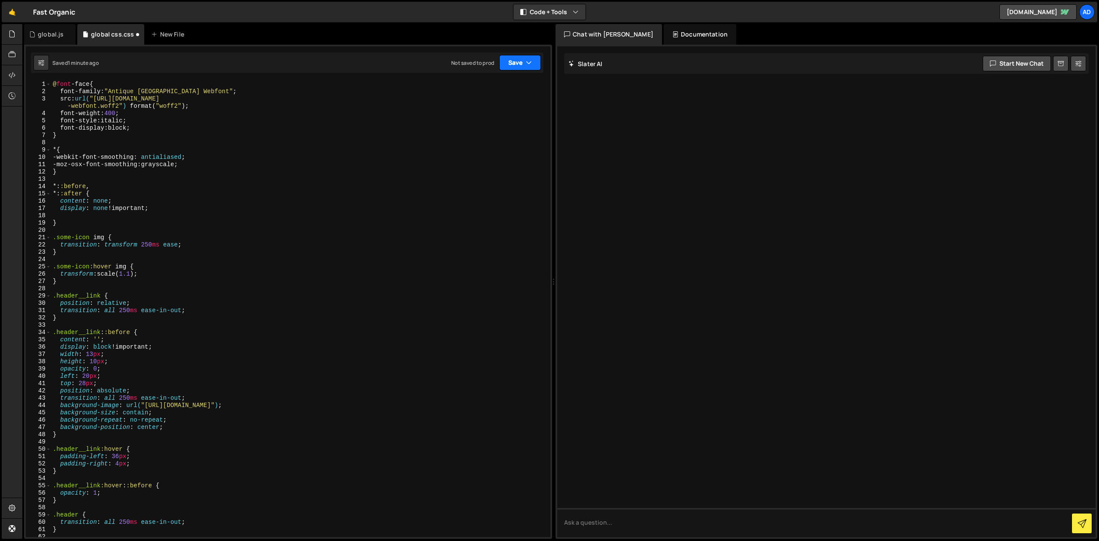
click at [516, 61] on button "Save" at bounding box center [520, 62] width 42 height 15
click at [510, 79] on div "Save to Staging S" at bounding box center [490, 83] width 89 height 9
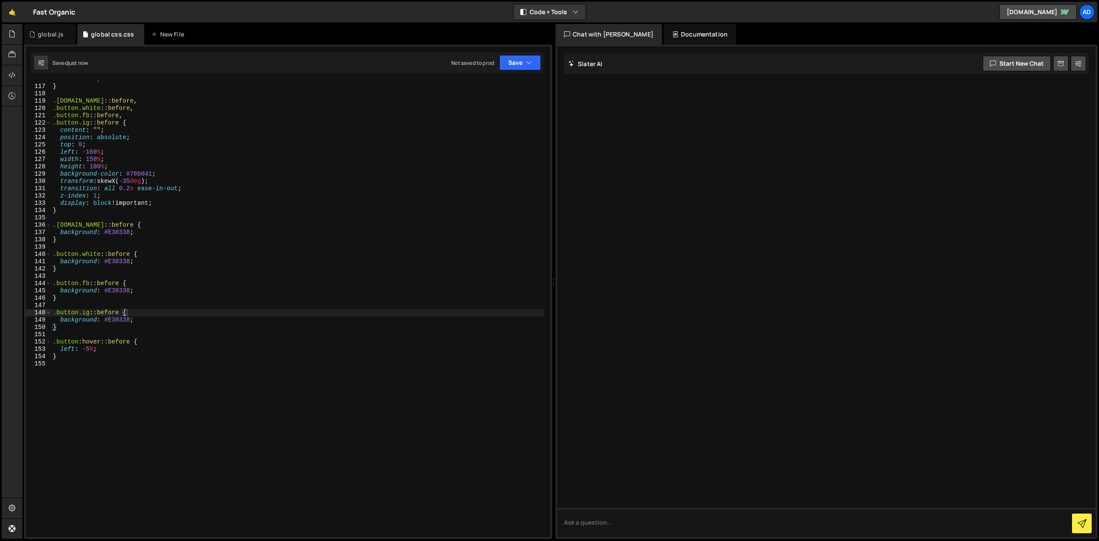
click at [165, 175] on div "z-index : 2 ; } .[DOMAIN_NAME] : :before , .button.white : :before , .button.fb…" at bounding box center [297, 311] width 493 height 471
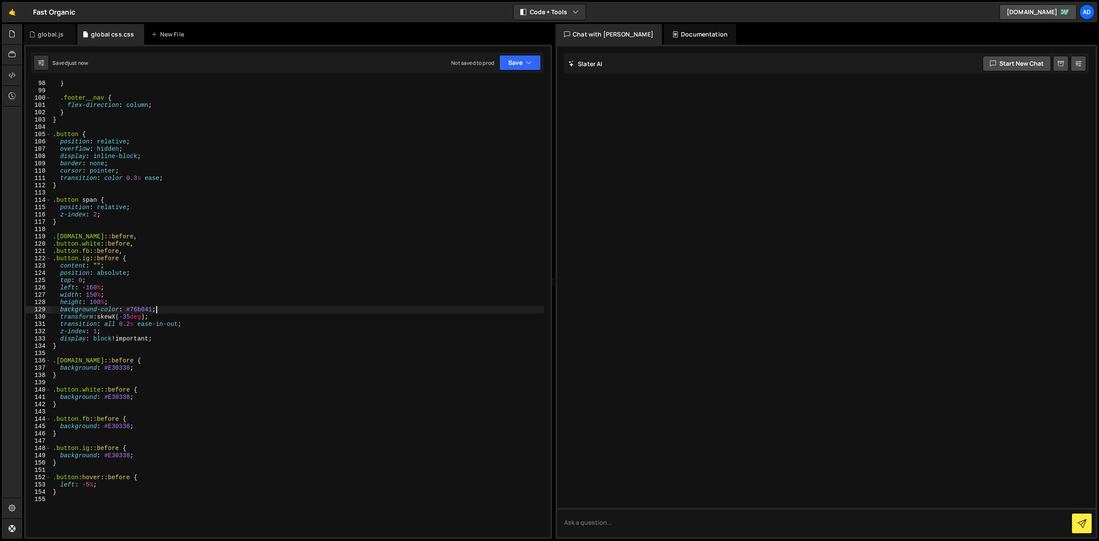
scroll to position [693, 0]
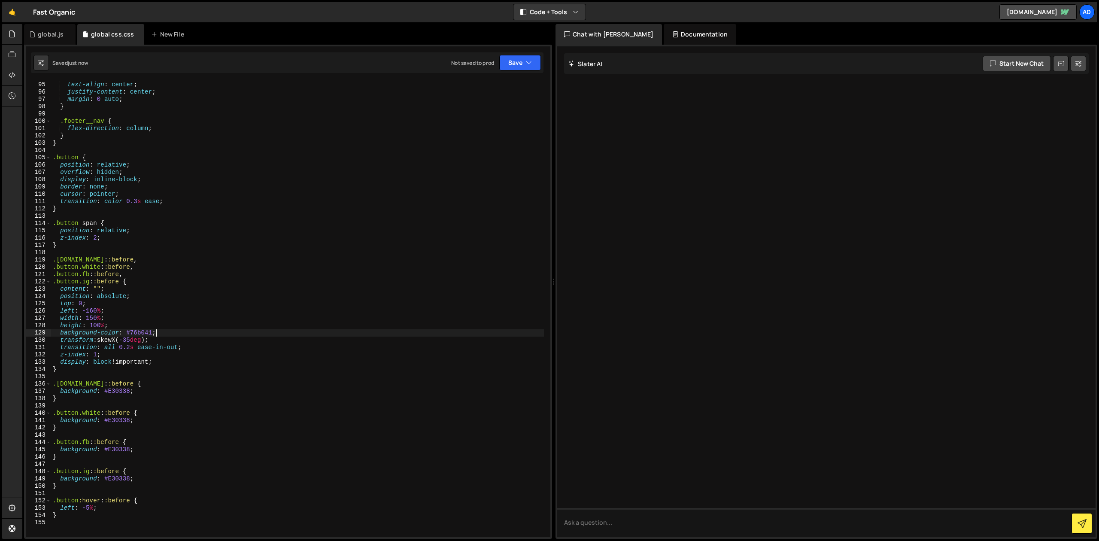
click at [80, 145] on div ".go-back { text-align : center ; justify-content : center ; margin : 0 auto ; }…" at bounding box center [297, 309] width 493 height 471
type textarea "}"
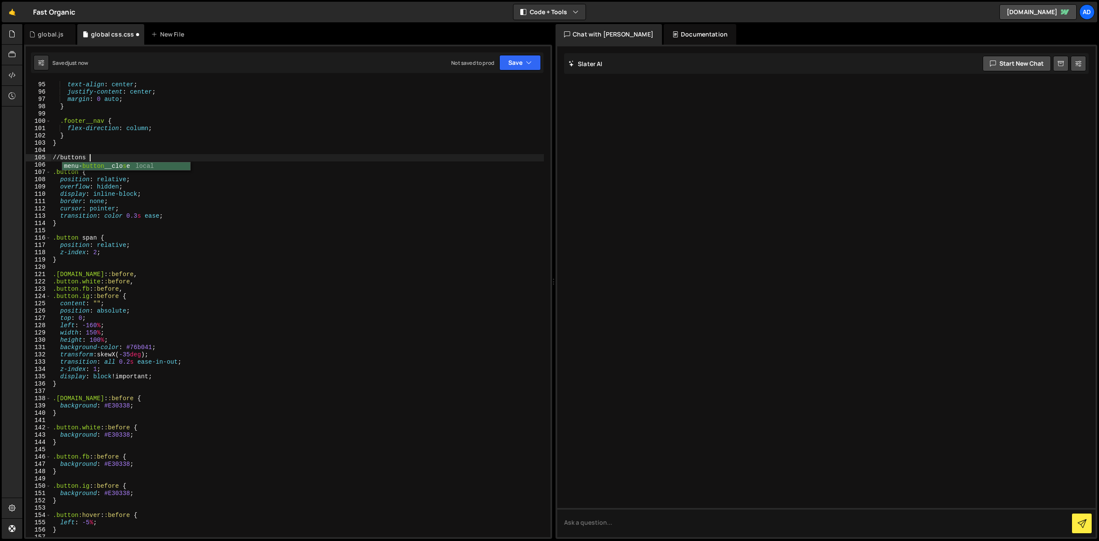
scroll to position [0, 2]
click at [131, 192] on div ".go-back { text-align : center ; justify-content : center ; margin : 0 auto ; }…" at bounding box center [297, 309] width 493 height 471
type textarea "display: inline-block;"
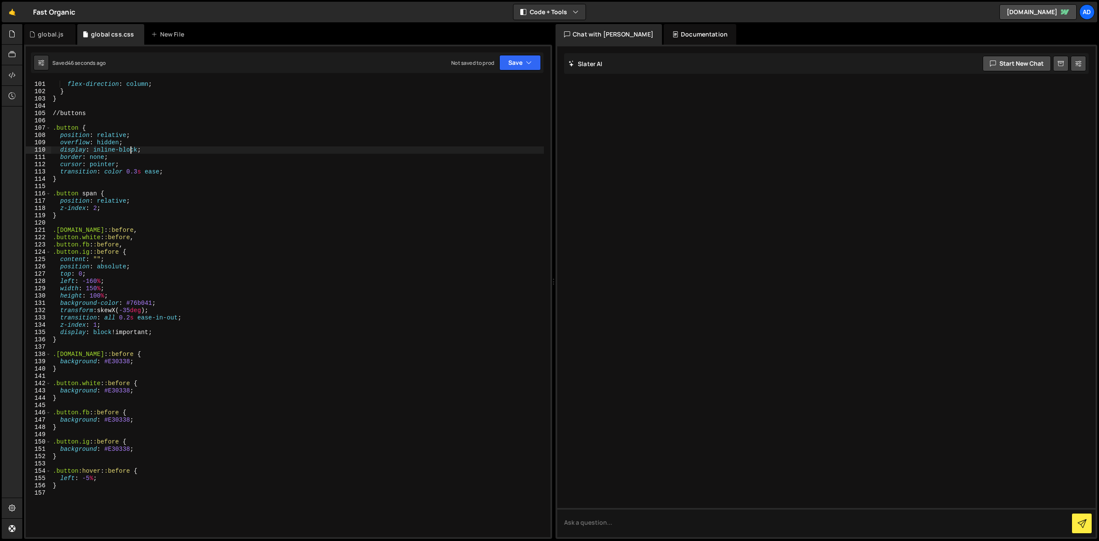
scroll to position [762, 0]
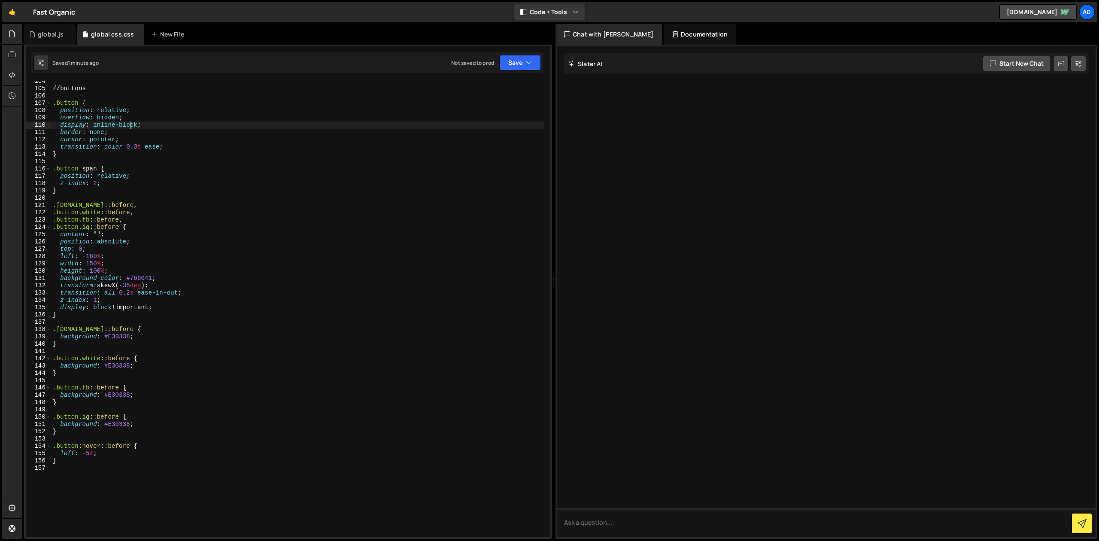
click at [155, 124] on div "// buttons .button { position : relative ; overflow : hidden ; display : inline…" at bounding box center [297, 313] width 493 height 471
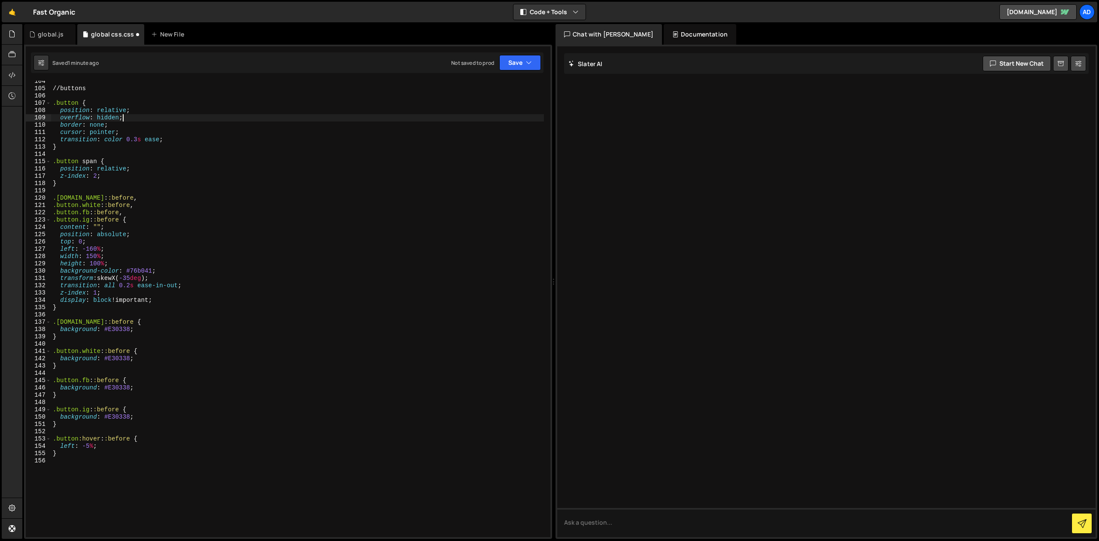
click at [126, 128] on div "// buttons .button { position : relative ; overflow : hidden ; border : none ; …" at bounding box center [297, 313] width 493 height 471
type textarea "border: none; cursor: pointer;"
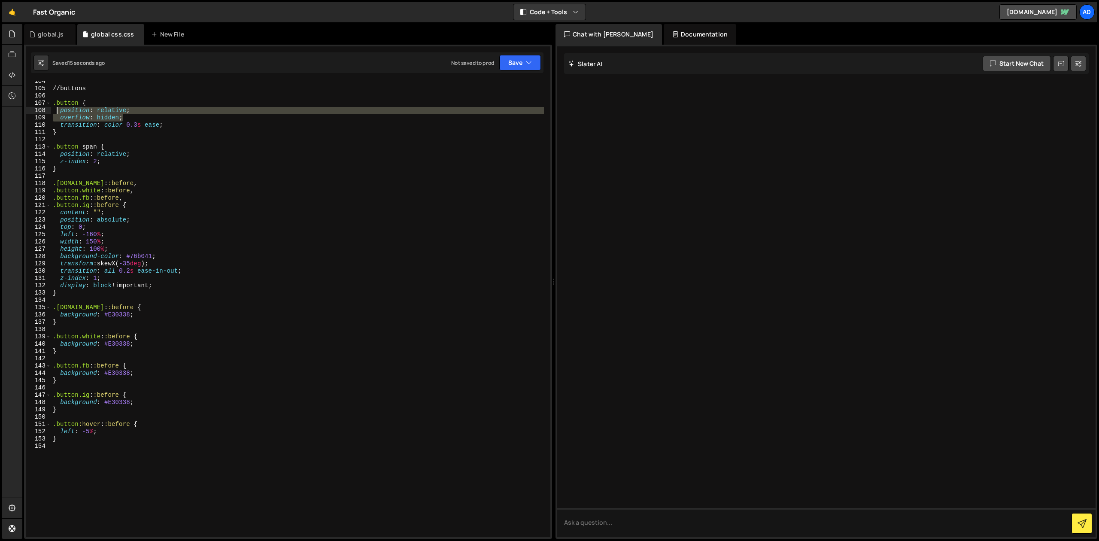
drag, startPoint x: 129, startPoint y: 118, endPoint x: 51, endPoint y: 111, distance: 78.1
click at [51, 111] on div "// buttons .button { position : relative ; overflow : hidden ; transition : col…" at bounding box center [297, 313] width 493 height 471
type textarea "position: relative; overflow: hidden;"
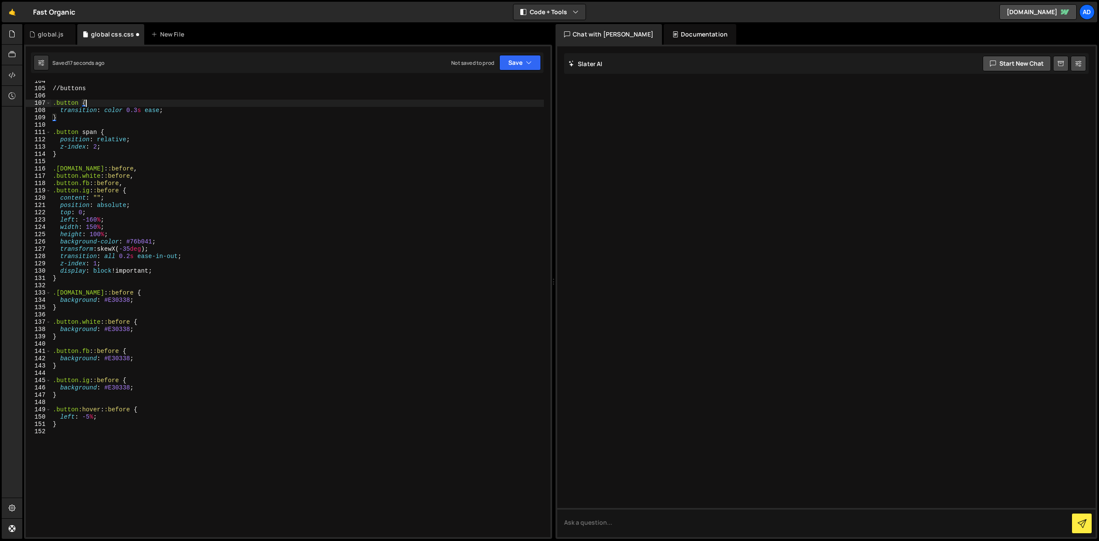
click at [133, 105] on div "// buttons .button { transition : color 0.3 s ease ; } .button span { position …" at bounding box center [297, 313] width 493 height 471
click at [87, 305] on div "// buttons .button { transition : color 0.3 s ease ; } .button span { position …" at bounding box center [297, 313] width 493 height 471
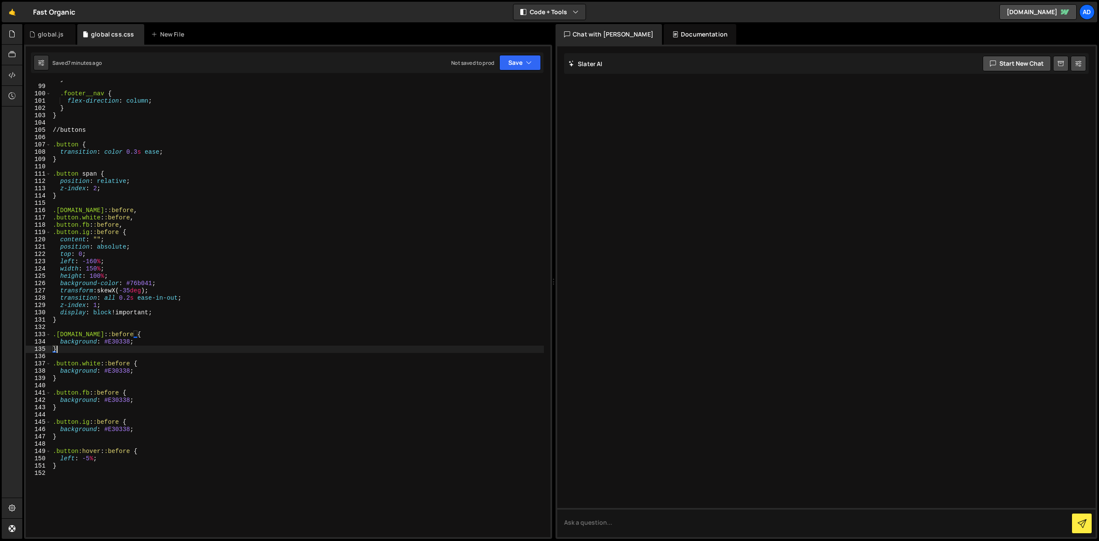
scroll to position [720, 0]
click at [90, 460] on div "} .footer__nav { flex-direction : column ; } } // buttons .button { transition …" at bounding box center [297, 311] width 493 height 471
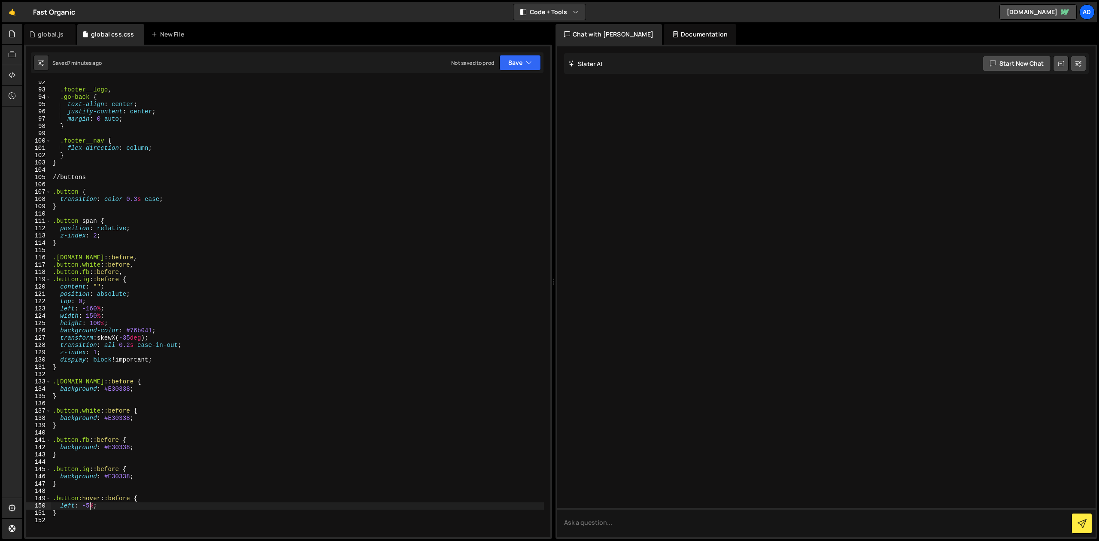
scroll to position [673, 0]
click at [94, 315] on div ".footer__logo , .go-back { text-align : center ; justify-content : center ; mar…" at bounding box center [297, 314] width 493 height 471
click at [92, 307] on div ".footer__logo , .go-back { text-align : center ; justify-content : center ; mar…" at bounding box center [297, 314] width 493 height 471
click at [127, 385] on div ".footer__logo , .go-back { text-align : center ; justify-content : center ; mar…" at bounding box center [297, 314] width 493 height 471
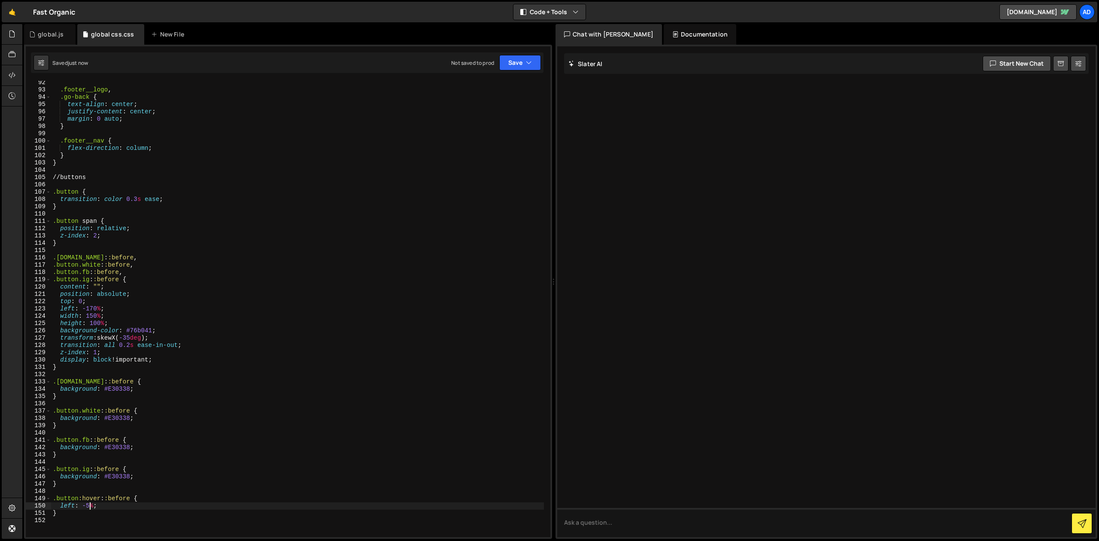
click at [89, 504] on div ".footer__logo , .go-back { text-align : center ; justify-content : center ; mar…" at bounding box center [297, 314] width 493 height 471
click at [94, 298] on div ".footer__logo , .go-back { text-align : center ; justify-content : center ; mar…" at bounding box center [297, 314] width 493 height 471
click at [94, 311] on div ".footer__logo , .go-back { text-align : center ; justify-content : center ; mar…" at bounding box center [297, 314] width 493 height 471
click at [93, 315] on div ".footer__logo , .go-back { text-align : center ; justify-content : center ; mar…" at bounding box center [297, 314] width 493 height 471
click at [90, 508] on div ".footer__logo , .go-back { text-align : center ; justify-content : center ; mar…" at bounding box center [297, 314] width 493 height 471
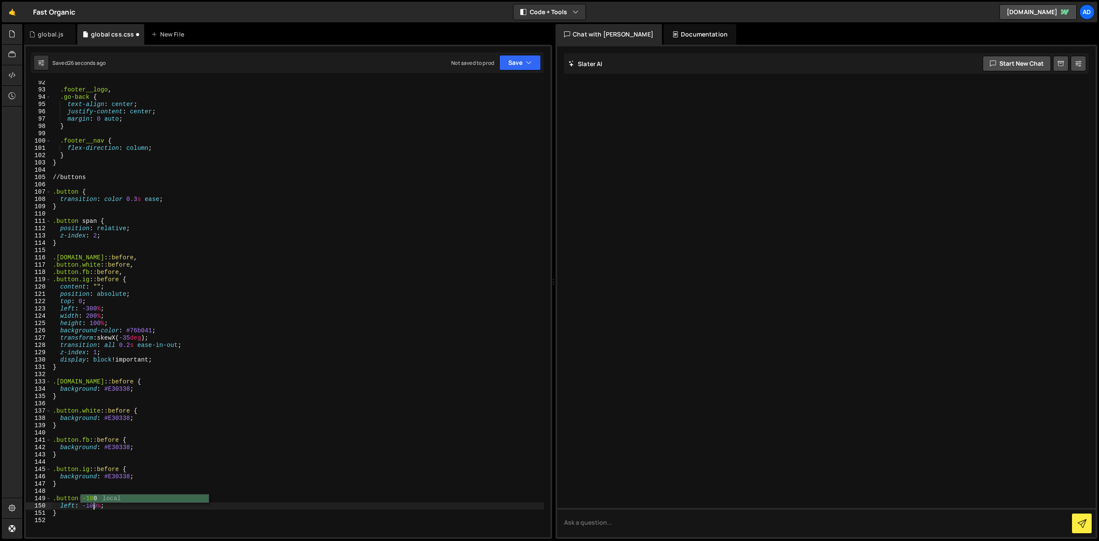
scroll to position [674, 0]
click at [442, 197] on div ".footer__logo , .go-back { text-align : center ; justify-content : center ; mar…" at bounding box center [297, 313] width 493 height 471
click at [522, 65] on button "Save" at bounding box center [520, 62] width 42 height 15
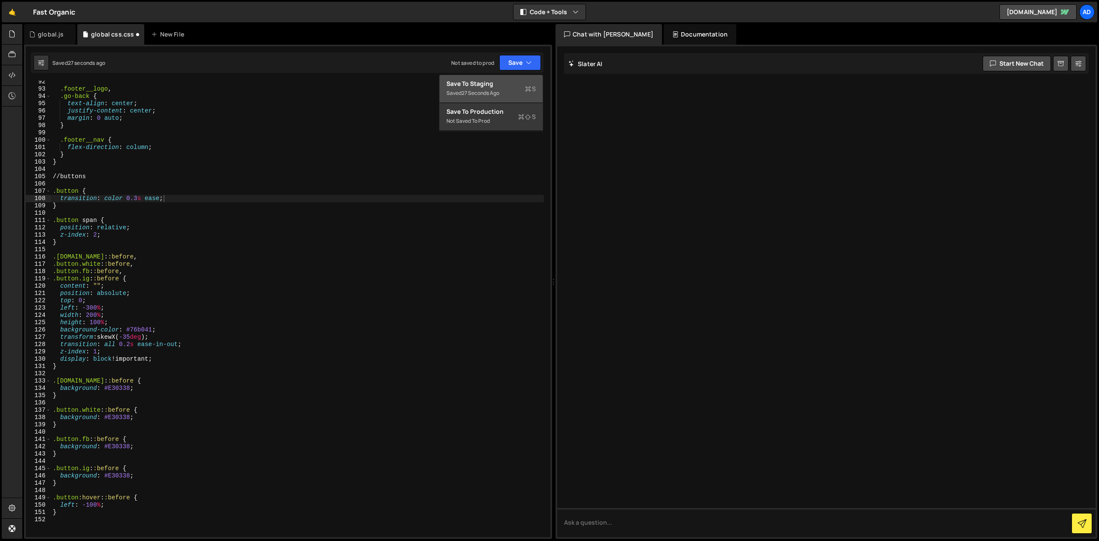
click at [486, 88] on div "Saved 27 seconds ago" at bounding box center [490, 93] width 89 height 10
click at [94, 506] on div ".footer__logo , .go-back { text-align : center ; justify-content : center ; mar…" at bounding box center [297, 313] width 493 height 471
click at [140, 388] on div ".footer__logo , .go-back { text-align : center ; justify-content : center ; mar…" at bounding box center [297, 313] width 493 height 471
click at [130, 344] on div ".footer__logo , .go-back { text-align : center ; justify-content : center ; mar…" at bounding box center [297, 313] width 493 height 471
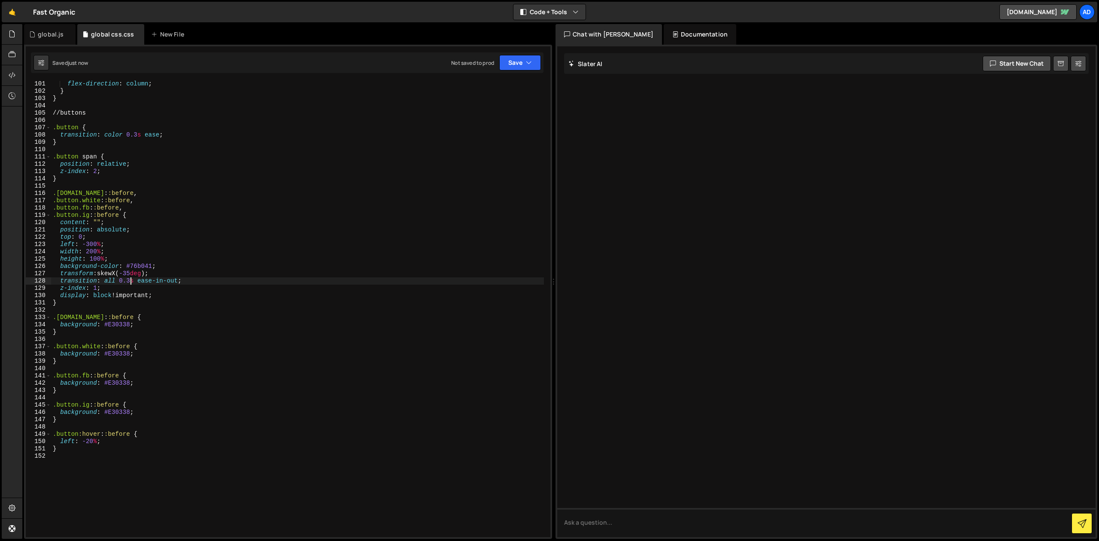
scroll to position [735, 0]
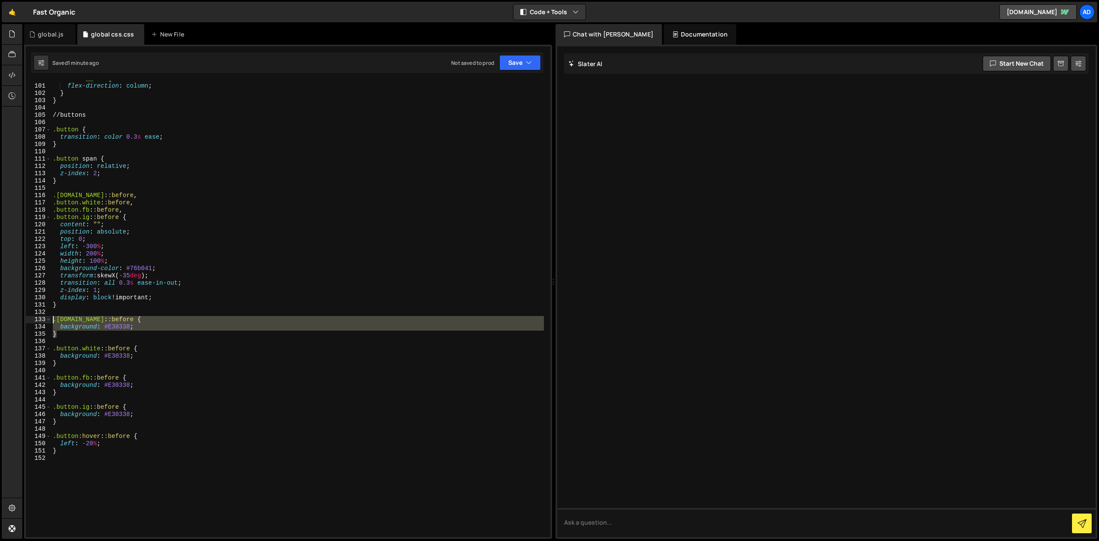
drag, startPoint x: 62, startPoint y: 336, endPoint x: 52, endPoint y: 322, distance: 17.2
click at [52, 322] on div ".footer__nav { flex-direction : column ; } } // buttons .button { transition : …" at bounding box center [297, 310] width 493 height 471
click at [70, 334] on div ".footer__nav { flex-direction : column ; } } // buttons .button { transition : …" at bounding box center [297, 310] width 493 height 471
type textarea "}"
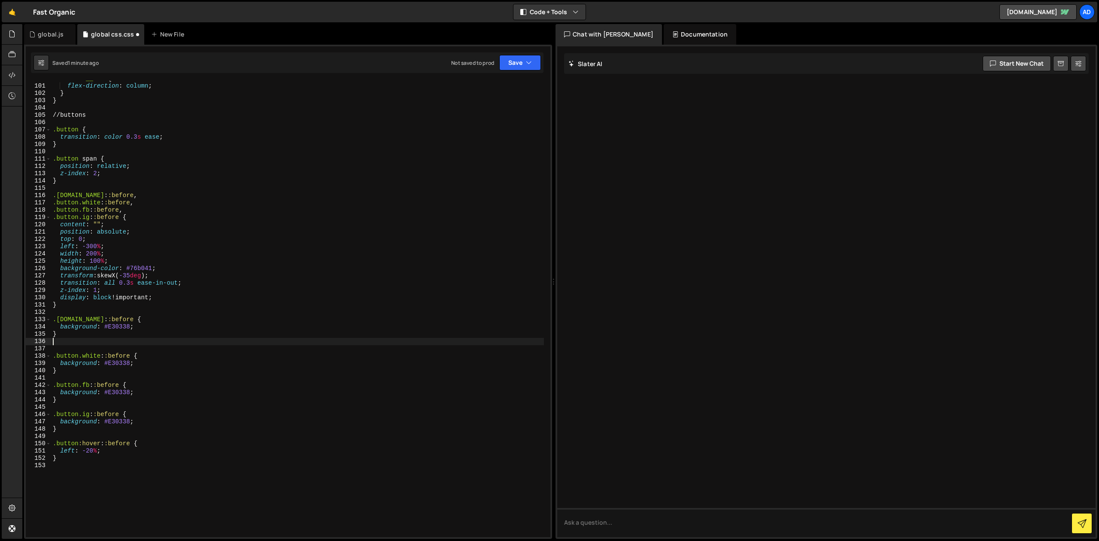
paste textarea "}"
click at [92, 348] on div ".footer__nav { flex-direction : column ; } } // buttons .button { transition : …" at bounding box center [297, 310] width 493 height 471
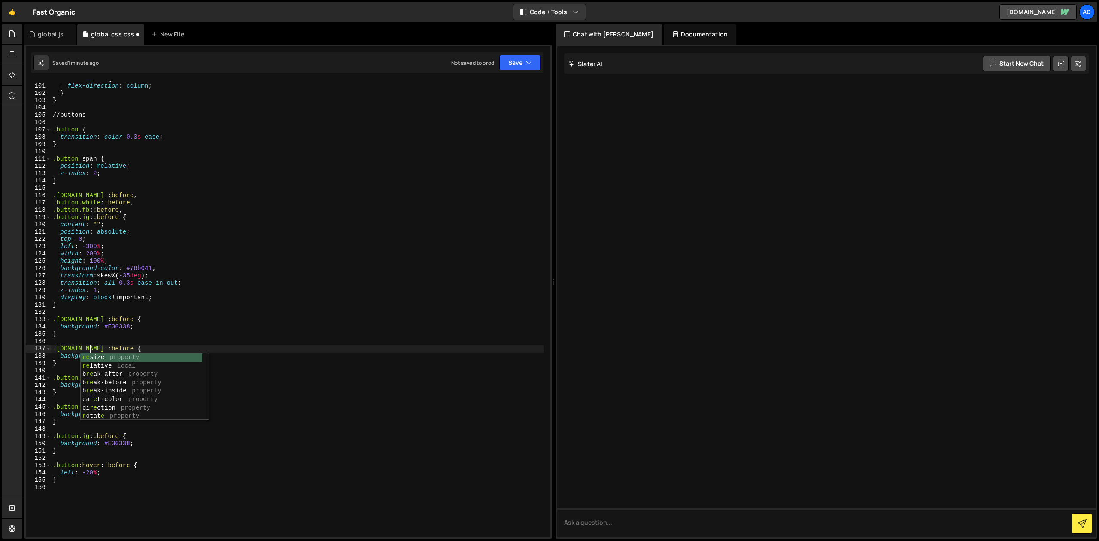
type textarea ".[DOMAIN_NAME]::before {"
click at [112, 339] on div ".footer__nav { flex-direction : column ; } } // buttons .button { transition : …" at bounding box center [297, 310] width 493 height 471
click at [118, 357] on div ".footer__nav { flex-direction : column ; } } // buttons .button { transition : …" at bounding box center [297, 310] width 493 height 471
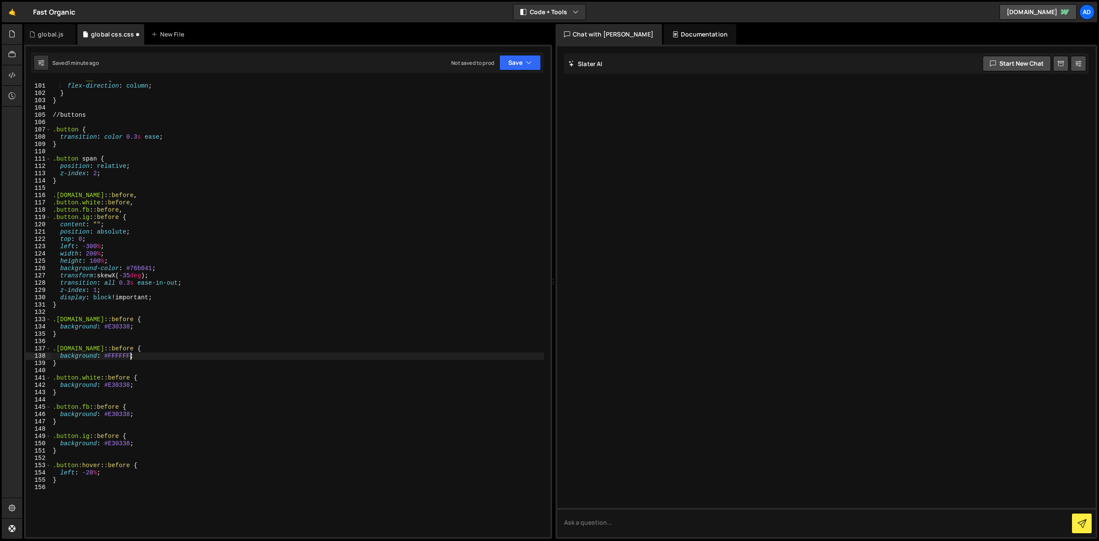
scroll to position [0, 5]
drag, startPoint x: 136, startPoint y: 203, endPoint x: 52, endPoint y: 203, distance: 83.7
click at [52, 203] on div ".footer__nav { flex-direction : column ; } } // buttons .button { transition : …" at bounding box center [297, 310] width 493 height 471
type textarea ".button.white::before,"
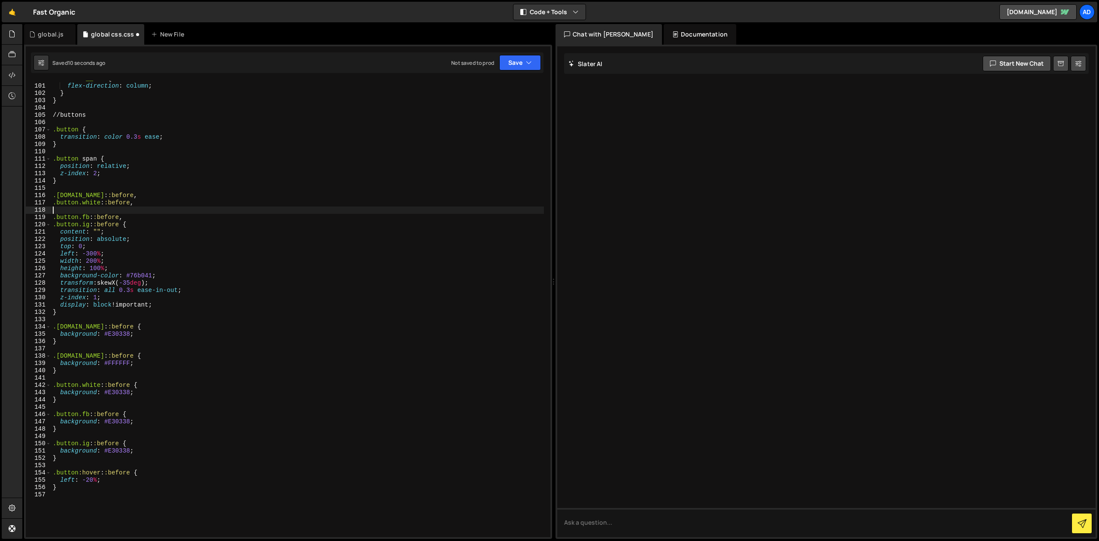
paste textarea ".button.white::before,"
click at [113, 181] on div ".footer__nav { flex-direction : column ; } } // buttons .button { transition : …" at bounding box center [297, 310] width 493 height 471
click at [111, 173] on div ".footer__nav { flex-direction : column ; } } // buttons .button { transition : …" at bounding box center [297, 309] width 493 height 471
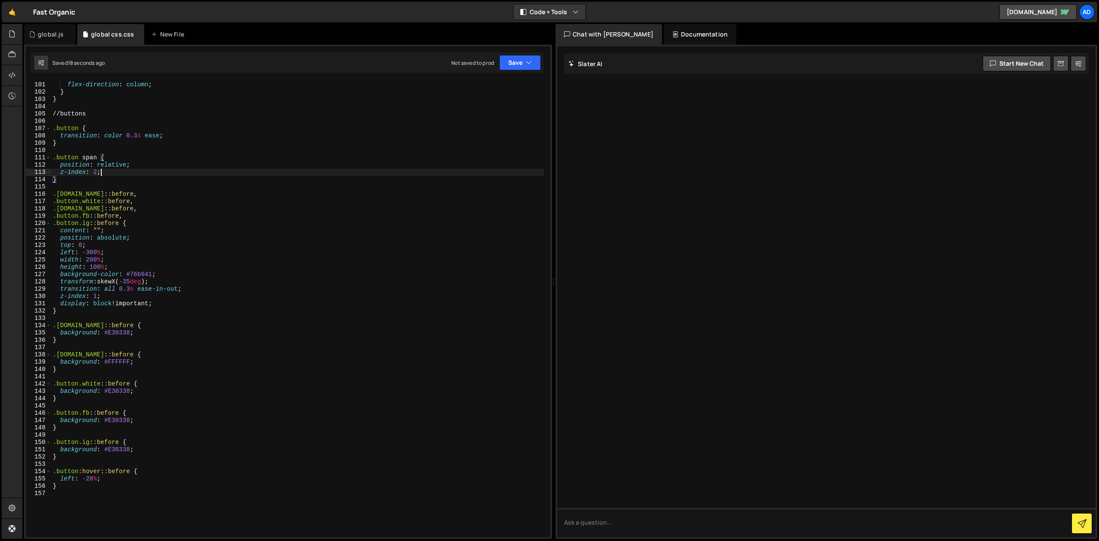
type textarea "z-index: 2;"
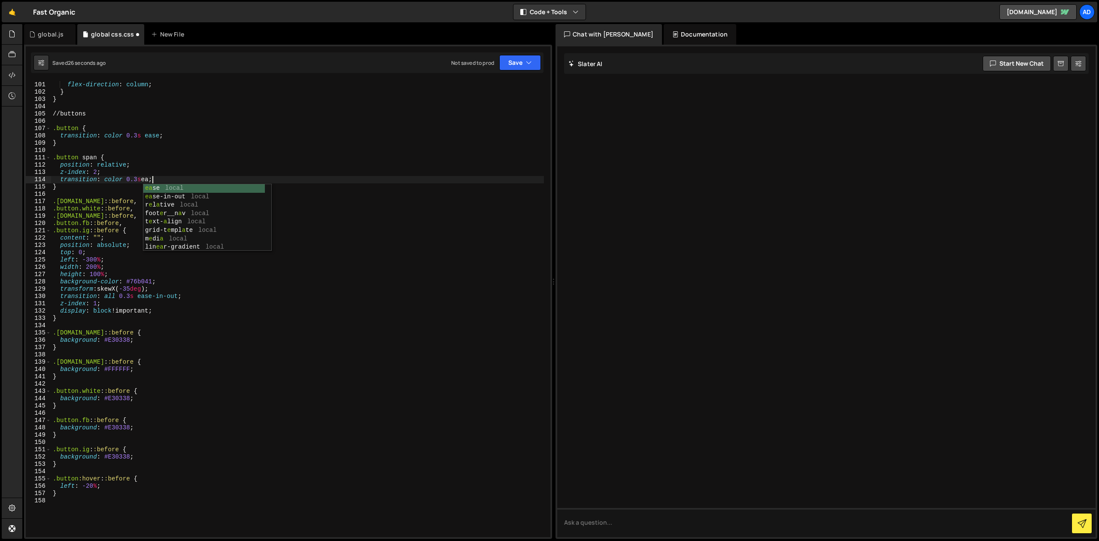
scroll to position [0, 7]
type textarea "transition: color 0.3s ease;"
click at [198, 324] on div ".footer__nav { flex-direction : column ; } } // buttons .button { transition : …" at bounding box center [297, 309] width 493 height 471
click at [162, 318] on div ".footer__nav { flex-direction : column ; } } // buttons .button { transition : …" at bounding box center [297, 309] width 493 height 471
type textarea "}"
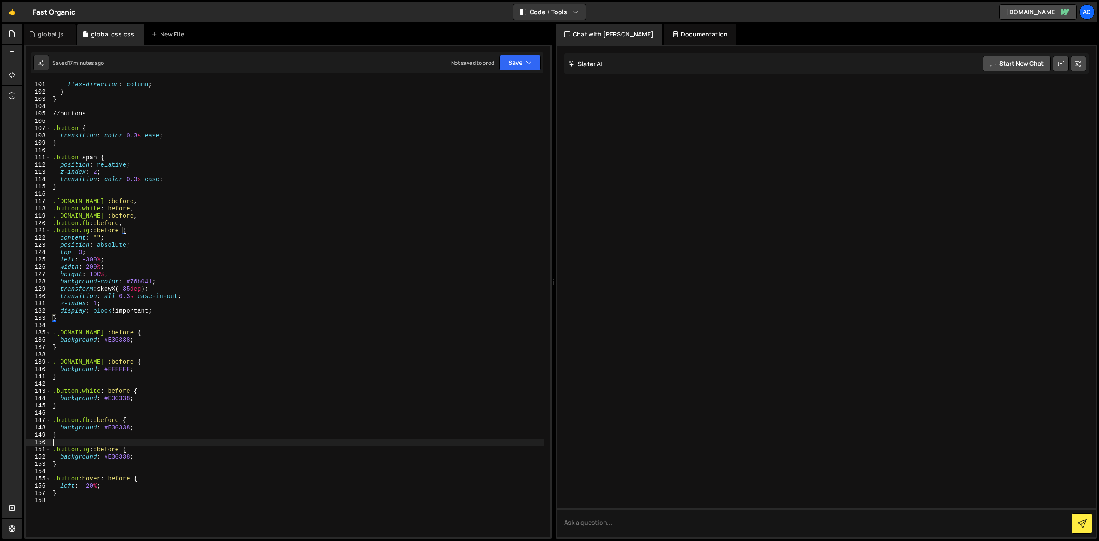
click at [122, 444] on div ".footer__nav { flex-direction : column ; } } // buttons .button { transition : …" at bounding box center [297, 309] width 493 height 471
click at [118, 346] on div ".footer__nav { flex-direction : column ; } } // buttons .button { transition : …" at bounding box center [297, 309] width 493 height 471
click at [112, 374] on div ".footer__nav { flex-direction : column ; } } // buttons .button { transition : …" at bounding box center [297, 309] width 493 height 471
click at [124, 372] on div ".footer__nav { flex-direction : column ; } } // buttons .button { transition : …" at bounding box center [297, 309] width 493 height 471
click at [126, 396] on div ".footer__nav { flex-direction : column ; } } // buttons .button { transition : …" at bounding box center [297, 309] width 493 height 471
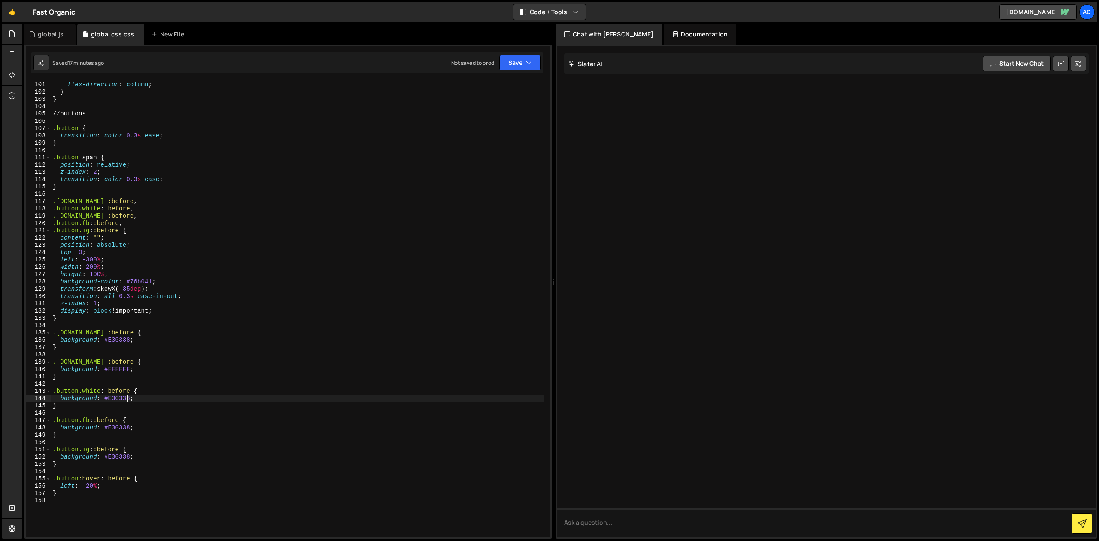
click at [129, 359] on div ".footer__nav { flex-direction : column ; } } // buttons .button { transition : …" at bounding box center [297, 309] width 493 height 471
click at [128, 343] on div ".footer__nav { flex-direction : column ; } } // buttons .button { transition : …" at bounding box center [297, 309] width 493 height 471
type textarea "background: #E30338;"
click at [118, 351] on div ".footer__nav { flex-direction : column ; } } // buttons .button { transition : …" at bounding box center [297, 309] width 493 height 471
click at [116, 341] on div ".footer__nav { flex-direction : column ; } } // buttons .button { transition : …" at bounding box center [297, 309] width 493 height 471
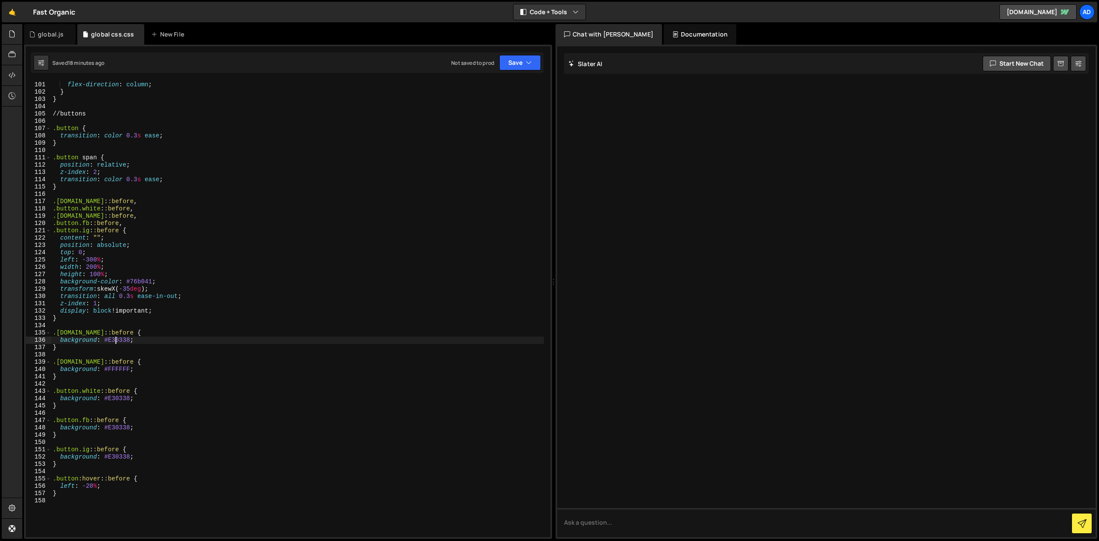
click at [156, 303] on div ".footer__nav { flex-direction : column ; } } // buttons .button { transition : …" at bounding box center [297, 309] width 493 height 471
click at [109, 336] on div ".footer__nav { flex-direction : column ; } } // buttons .button { transition : …" at bounding box center [297, 309] width 493 height 471
type textarea "background: #E30338;"
click at [119, 352] on div ".footer__nav { flex-direction : column ; } } // buttons .button { transition : …" at bounding box center [297, 309] width 493 height 471
click at [115, 365] on div ".footer__nav { flex-direction : column ; } } // buttons .button { transition : …" at bounding box center [297, 309] width 493 height 471
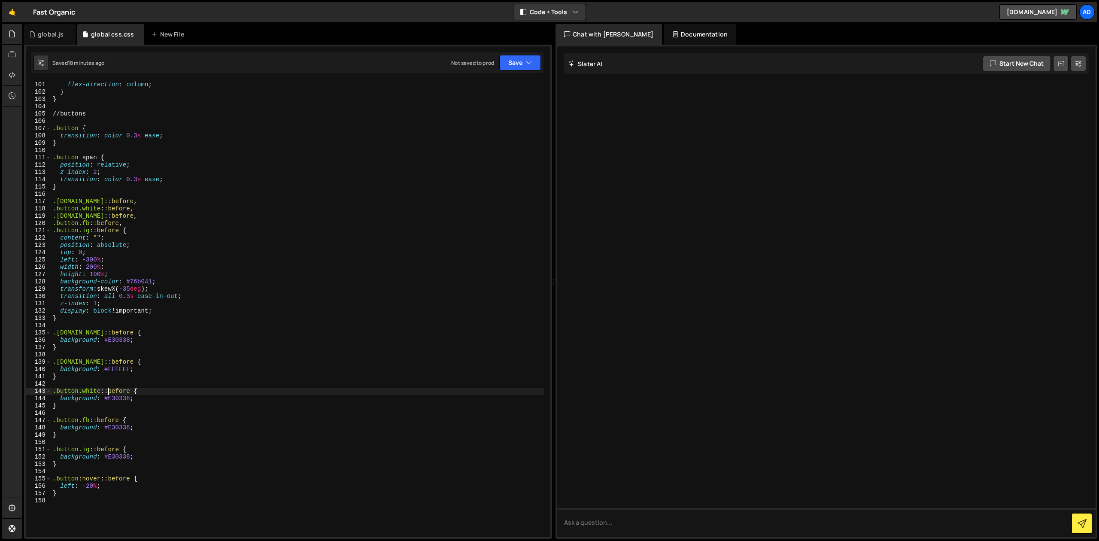
click at [108, 391] on div ".footer__nav { flex-direction : column ; } } // buttons .button { transition : …" at bounding box center [297, 309] width 493 height 471
click at [111, 399] on div ".footer__nav { flex-direction : column ; } } // buttons .button { transition : …" at bounding box center [297, 309] width 493 height 471
drag, startPoint x: 109, startPoint y: 399, endPoint x: 130, endPoint y: 398, distance: 21.0
click at [130, 398] on div ".footer__nav { flex-direction : column ; } } // buttons .button { transition : …" at bounding box center [297, 309] width 493 height 471
paste textarea "#93c11f"
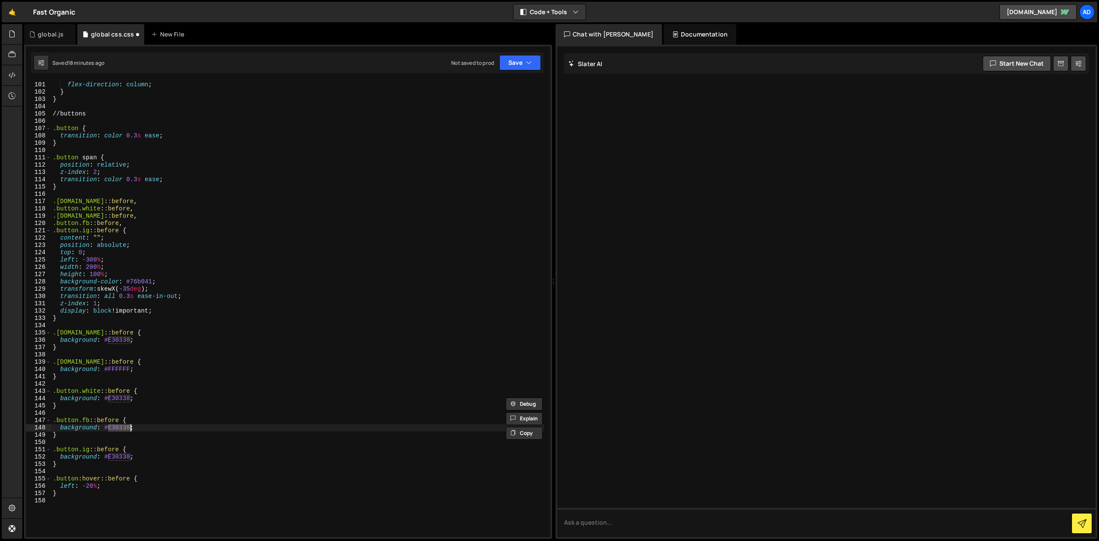
drag, startPoint x: 109, startPoint y: 429, endPoint x: 130, endPoint y: 430, distance: 21.0
click at [130, 430] on div ".footer__nav { flex-direction : column ; } } // buttons .button { transition : …" at bounding box center [297, 309] width 493 height 471
paste textarea "#93c11f"
click at [109, 429] on div ".footer__nav { flex-direction : column ; } } // buttons .button { transition : …" at bounding box center [297, 309] width 493 height 471
drag, startPoint x: 104, startPoint y: 457, endPoint x: 130, endPoint y: 456, distance: 25.8
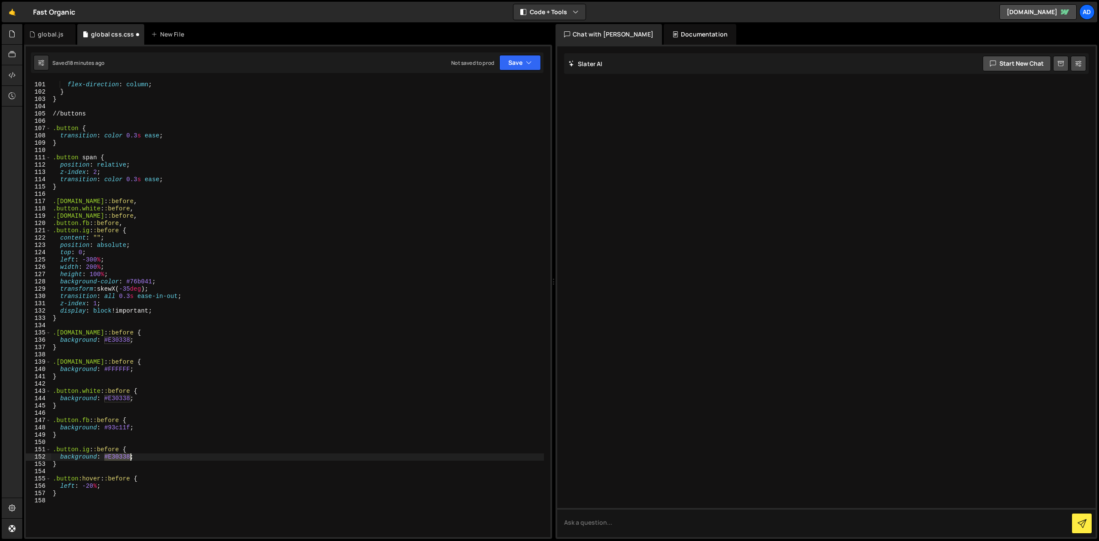
click at [130, 456] on div ".footer__nav { flex-direction : column ; } } // buttons .button { transition : …" at bounding box center [297, 309] width 493 height 471
paste textarea "93c11f"
type textarea "background: #93c11f;"
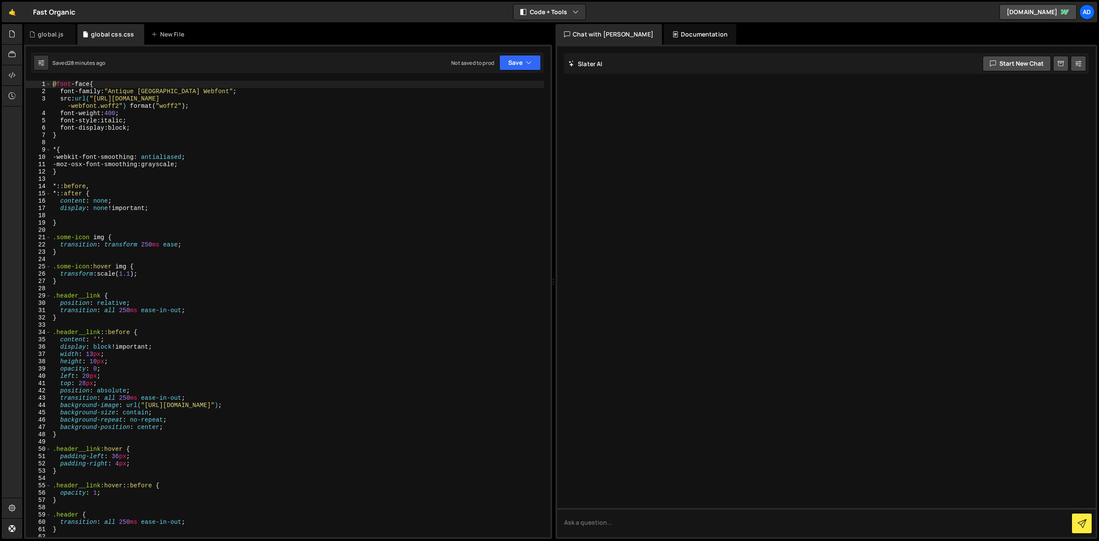
type textarea "transition: color 0.3s ease;"
